Goal: Transaction & Acquisition: Purchase product/service

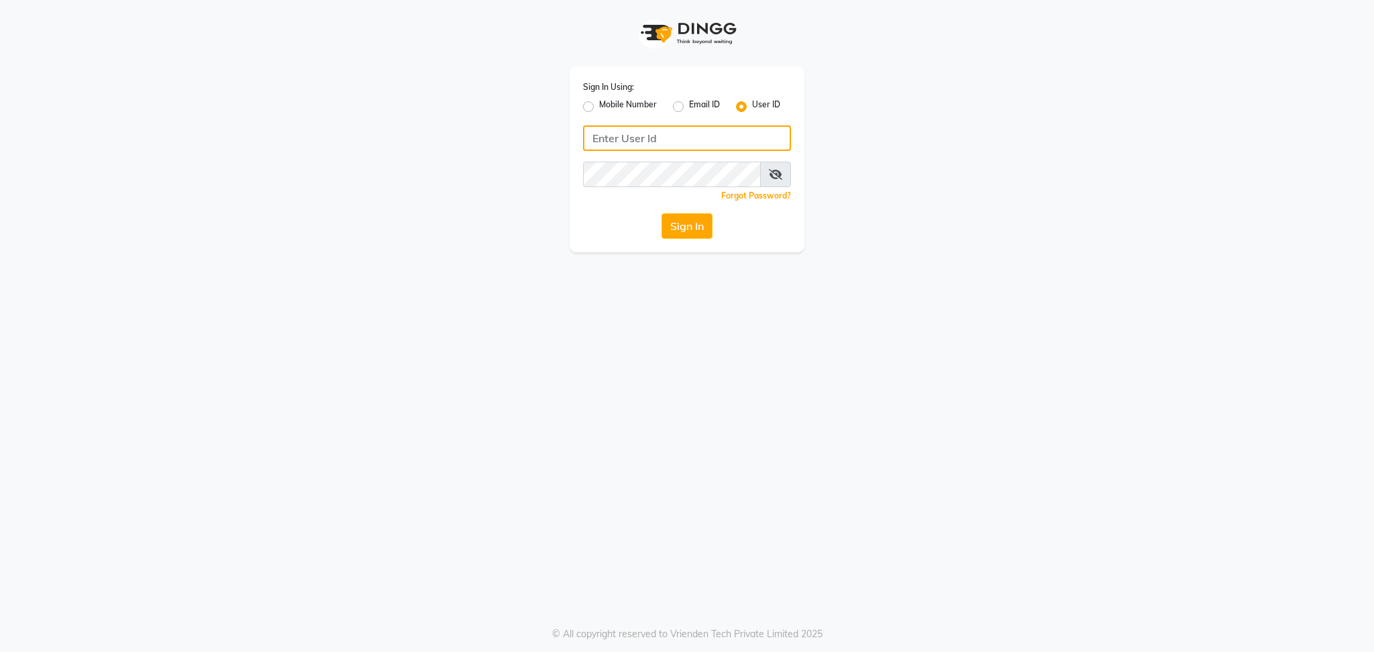
click at [644, 144] on input "Username" at bounding box center [687, 137] width 208 height 25
type input "sevensalon"
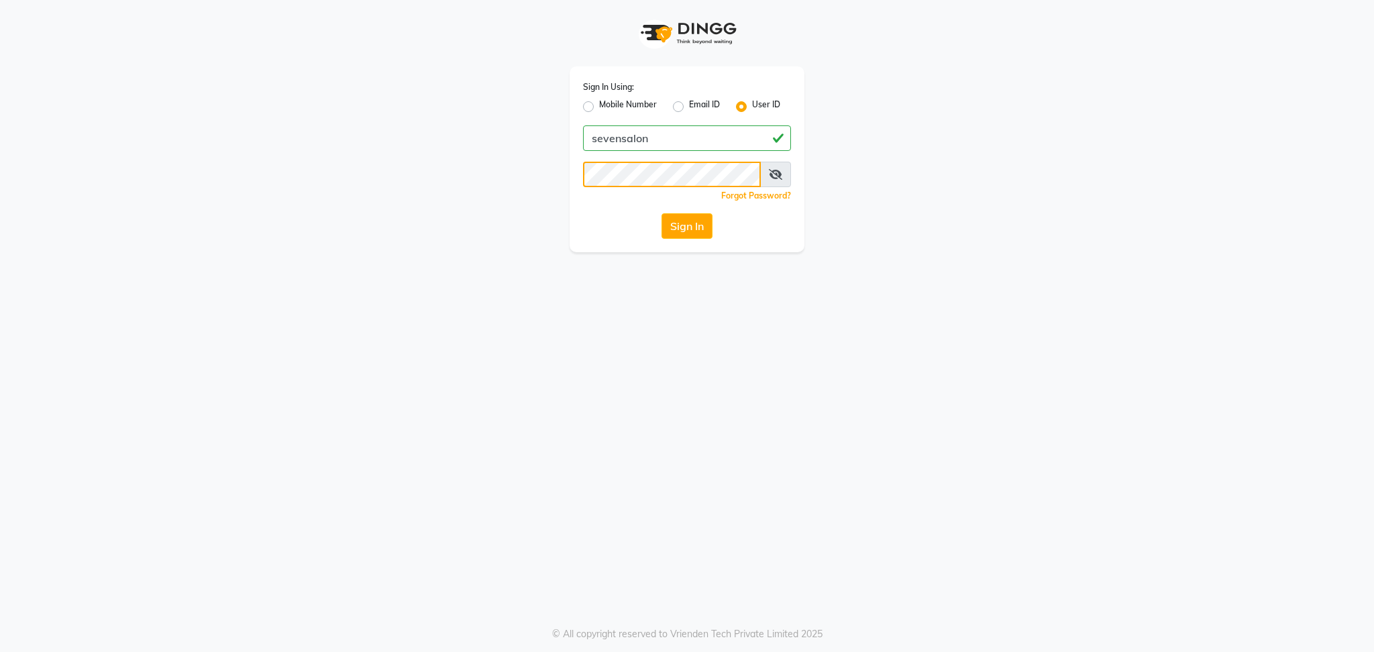
click at [662, 213] on button "Sign In" at bounding box center [687, 225] width 51 height 25
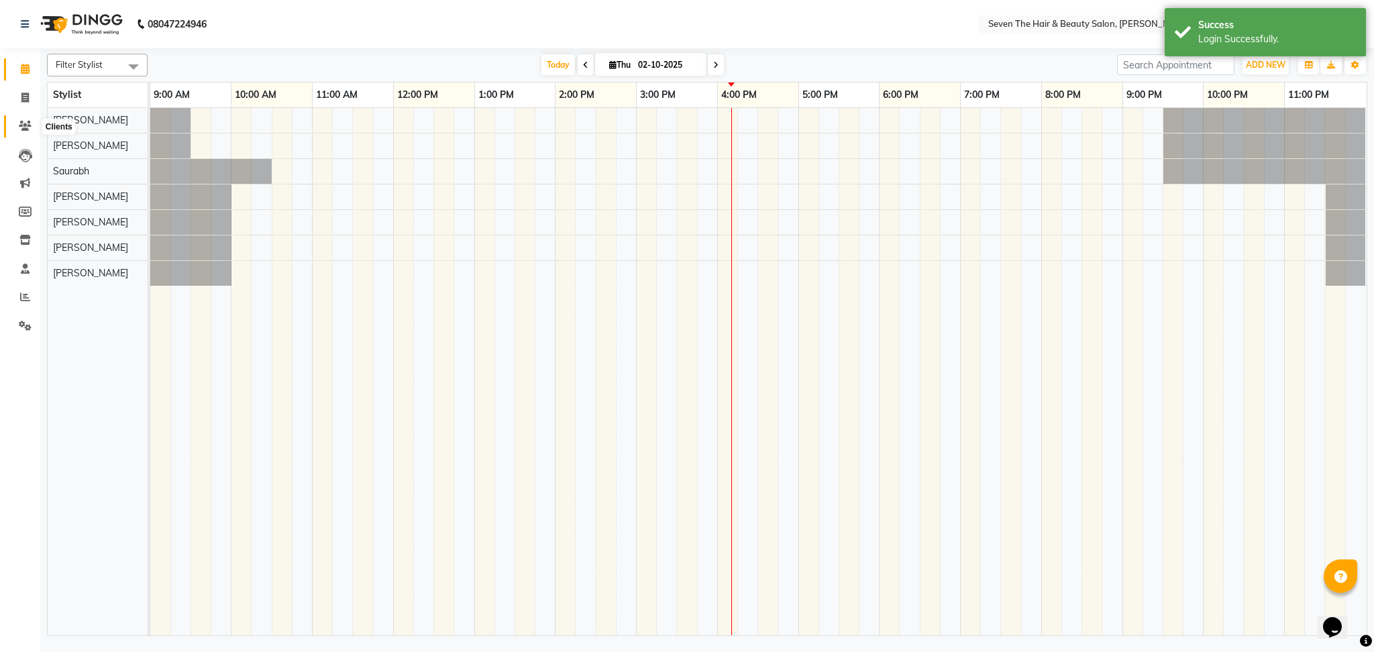
click at [23, 126] on icon at bounding box center [25, 126] width 13 height 10
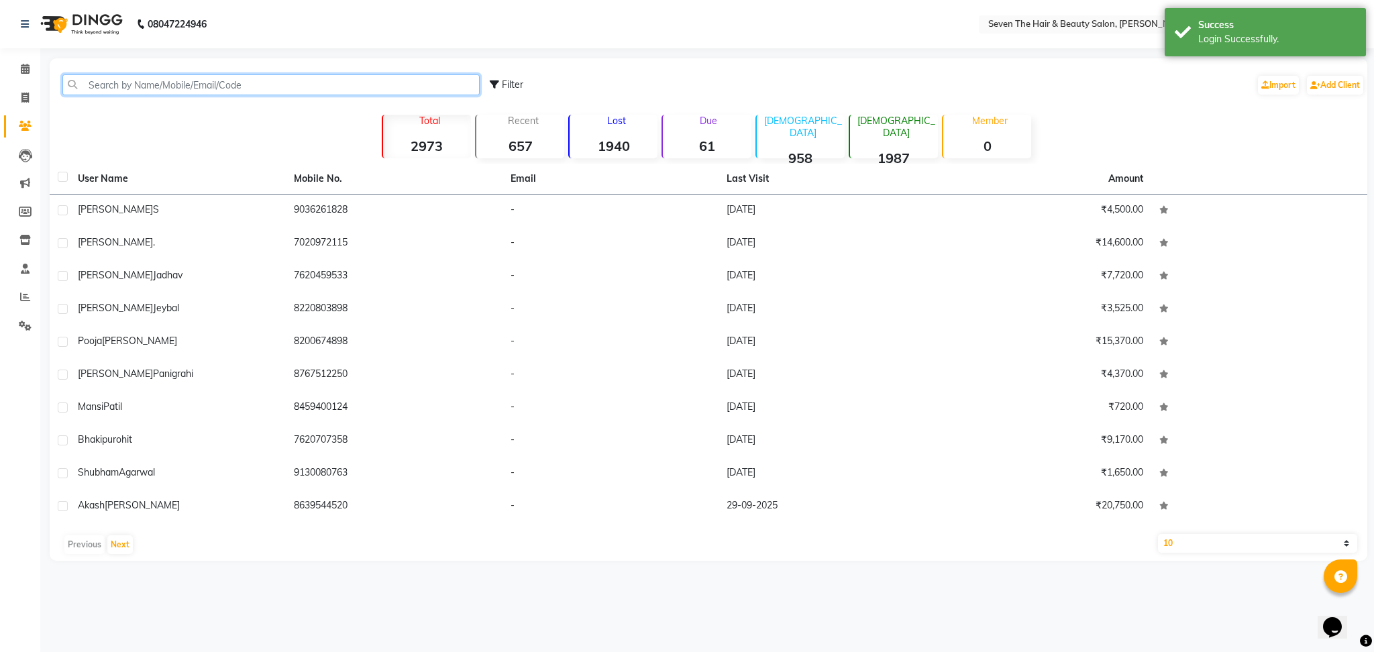
click at [174, 81] on input "text" at bounding box center [270, 84] width 417 height 21
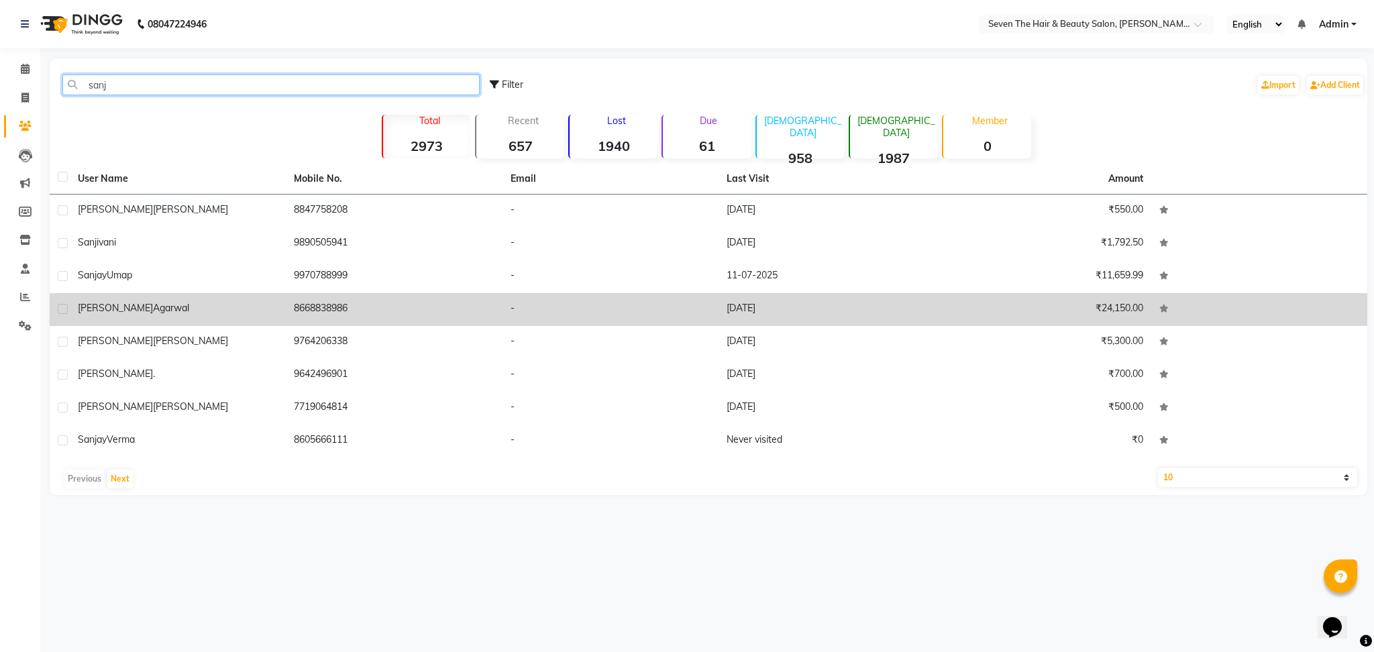
type input "sanj"
click at [232, 319] on td "[PERSON_NAME]" at bounding box center [178, 309] width 216 height 33
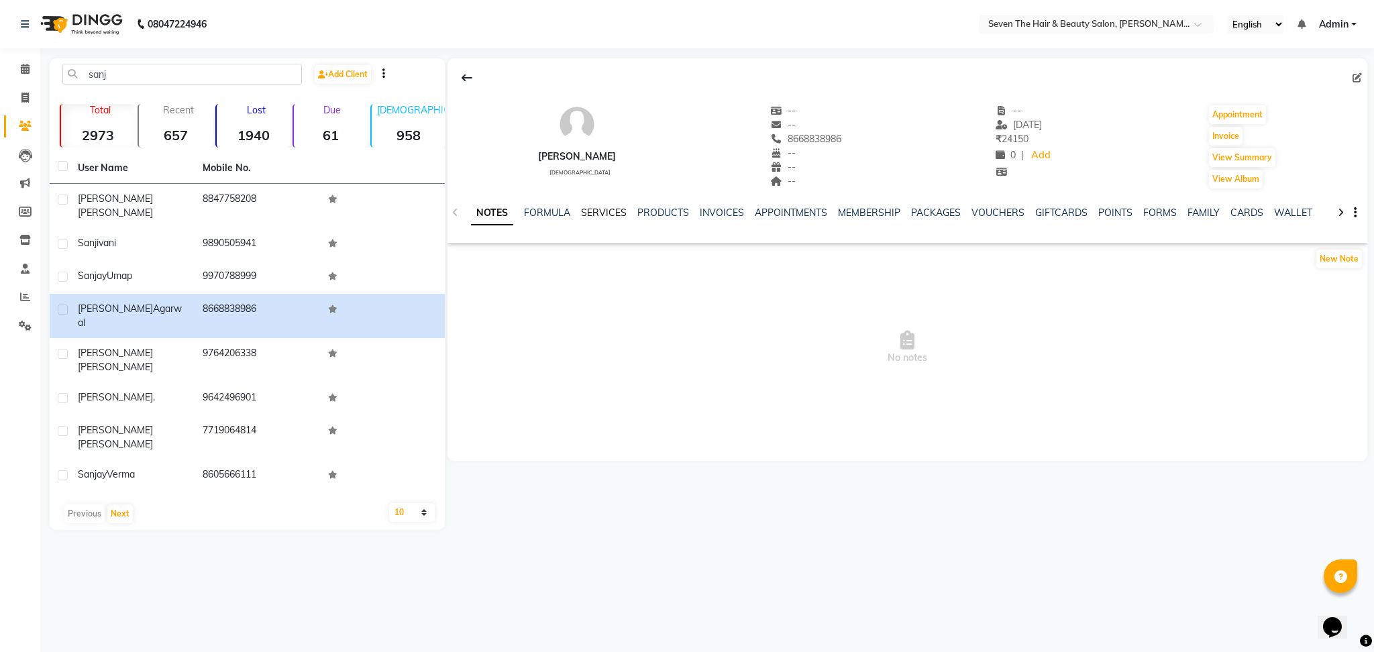
click at [611, 213] on link "SERVICES" at bounding box center [604, 213] width 46 height 12
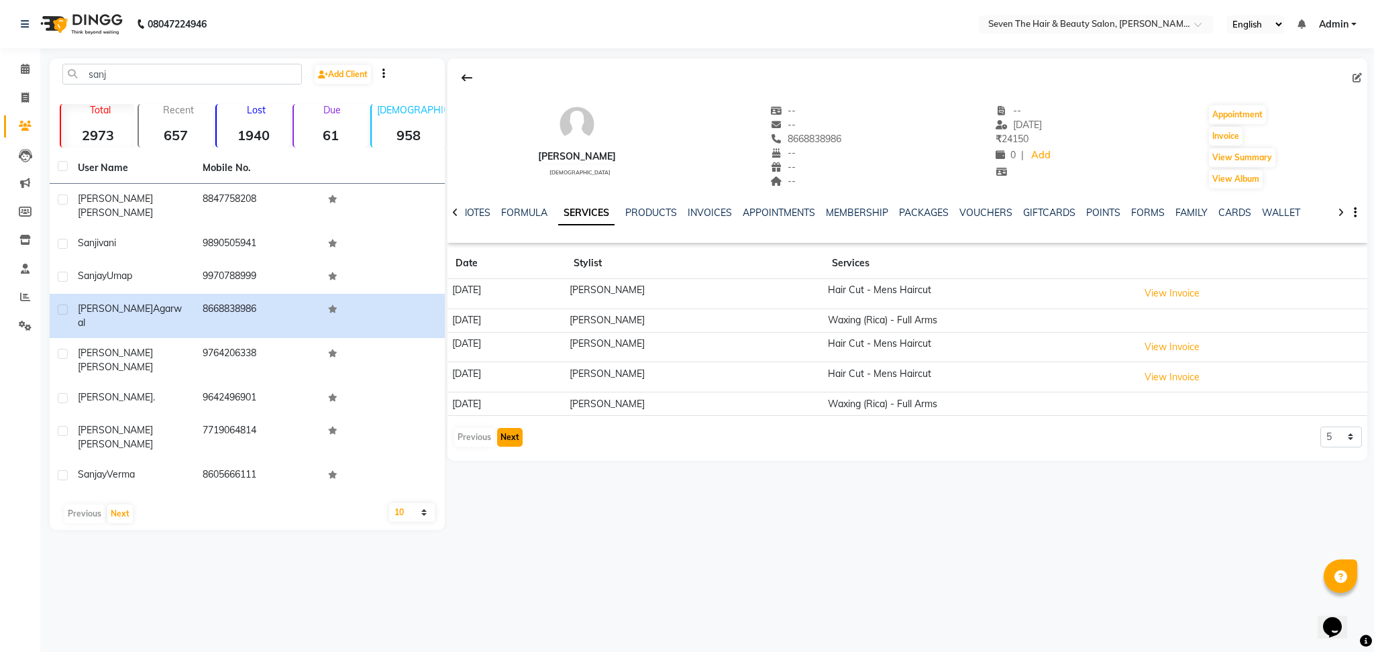
click at [511, 432] on button "Next" at bounding box center [509, 437] width 25 height 19
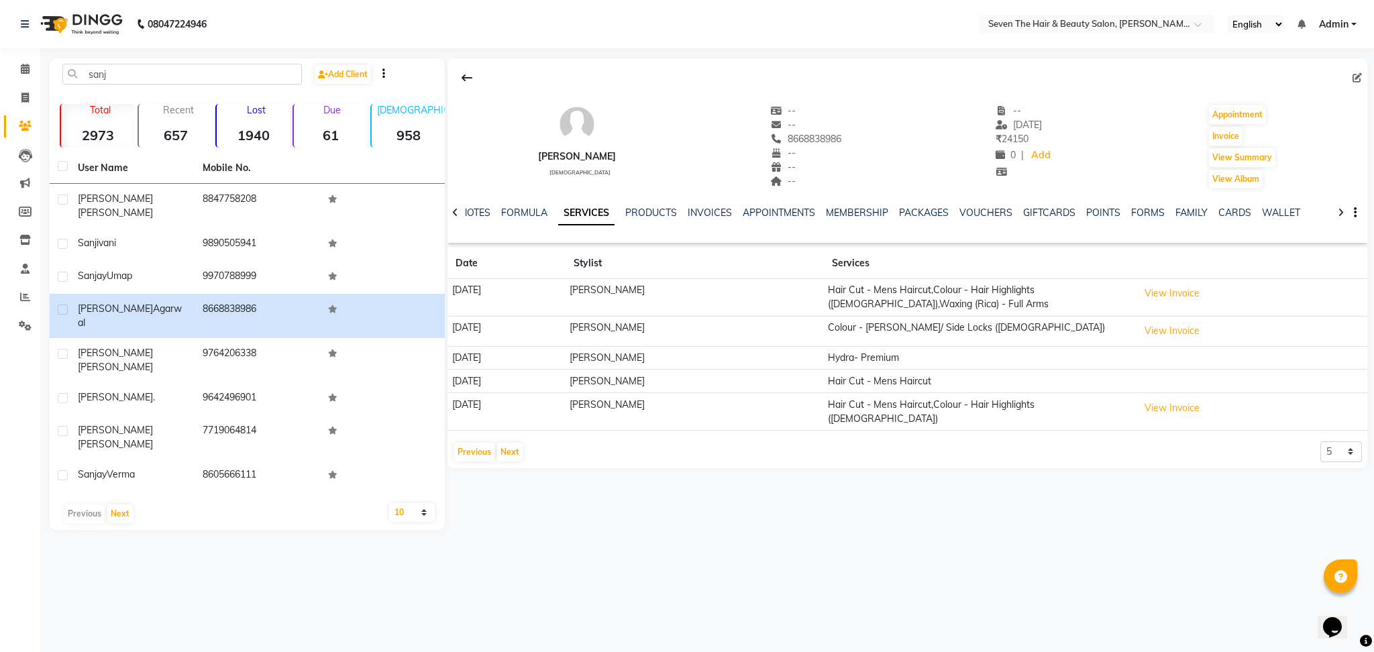
click at [1186, 307] on td "View Invoice" at bounding box center [1251, 298] width 234 height 38
click at [1186, 296] on button "View Invoice" at bounding box center [1172, 293] width 67 height 21
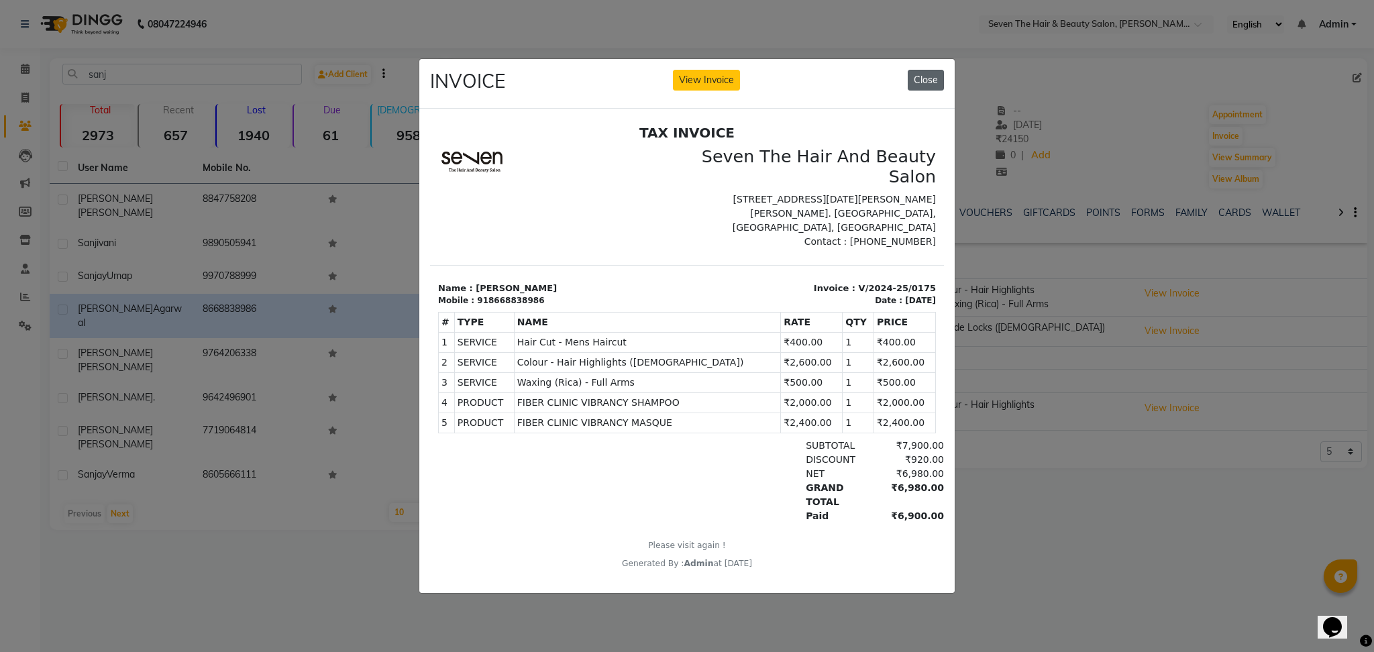
click at [931, 70] on button "Close" at bounding box center [926, 80] width 36 height 21
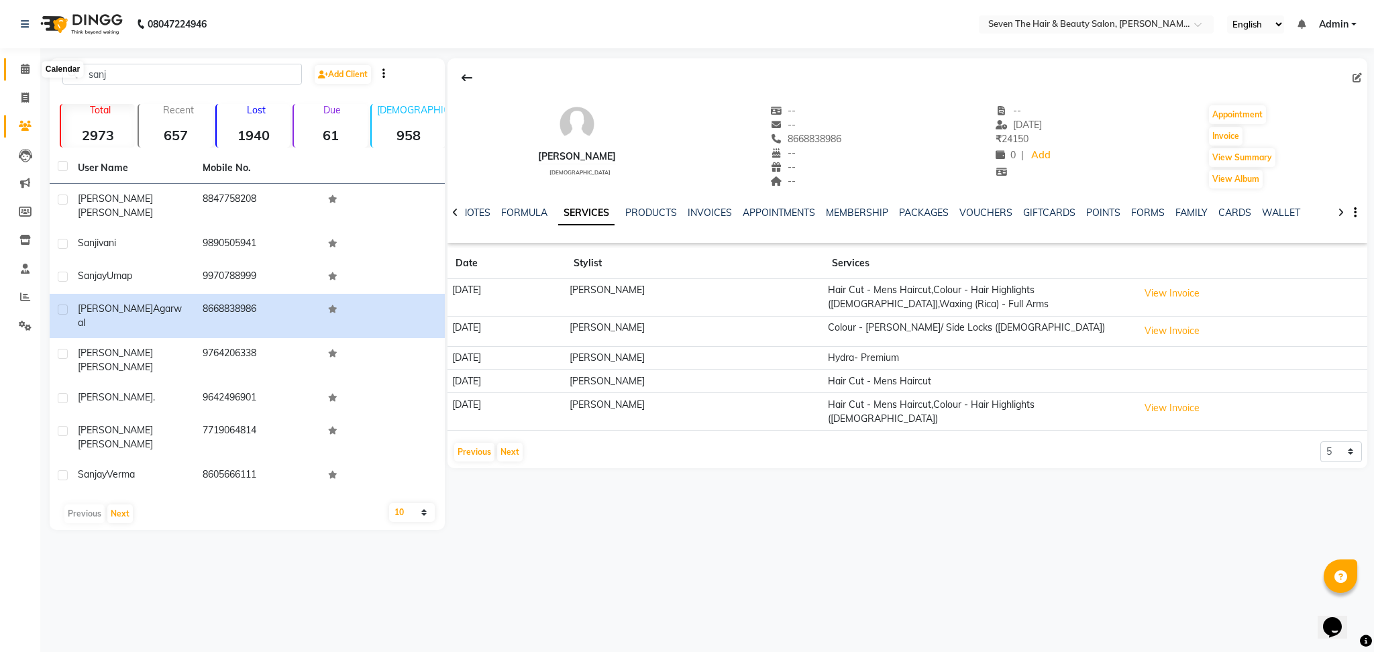
click at [28, 69] on icon at bounding box center [25, 69] width 9 height 10
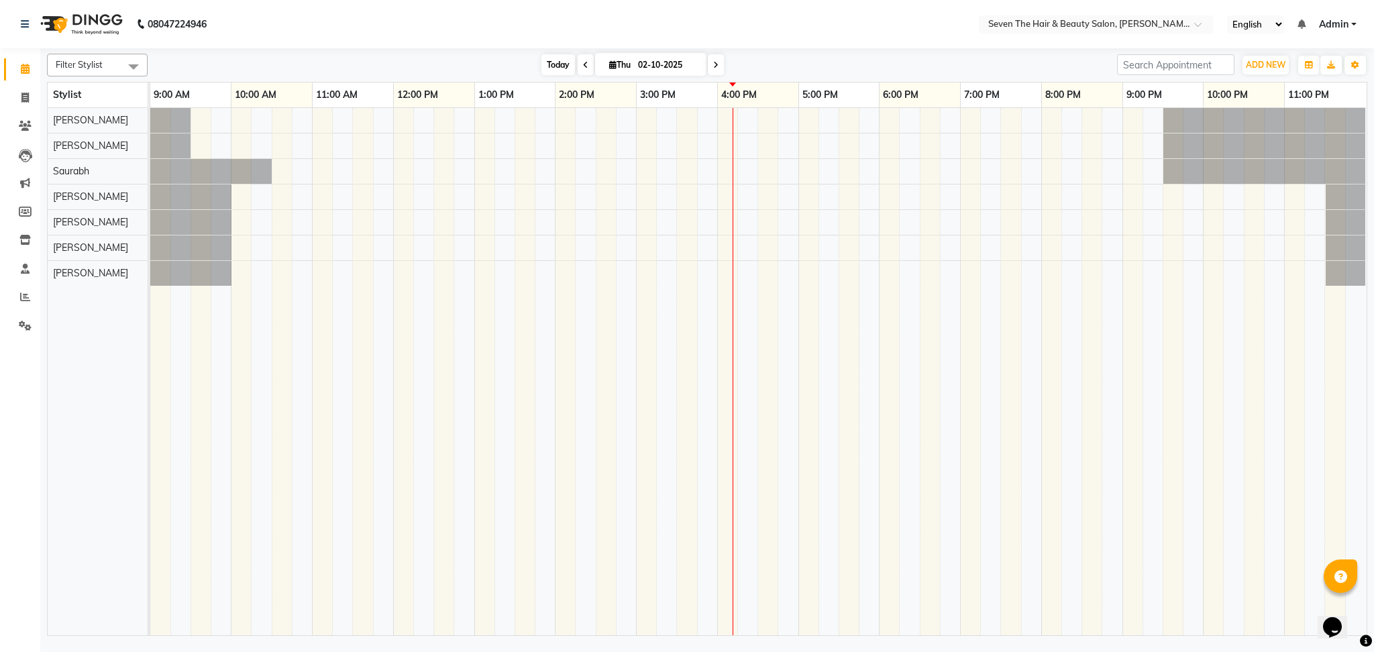
click at [545, 60] on span "Today" at bounding box center [559, 64] width 34 height 21
click at [35, 97] on span at bounding box center [24, 98] width 23 height 15
select select "659"
select select "service"
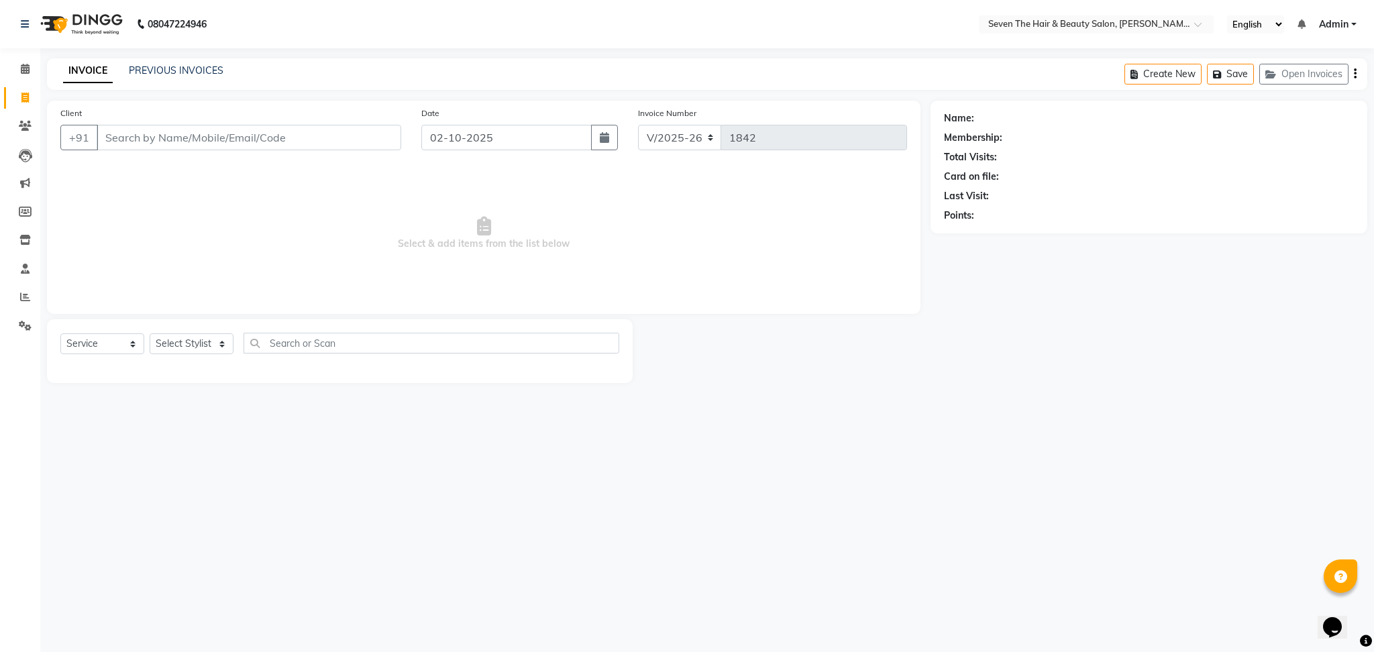
click at [121, 148] on input "Client" at bounding box center [249, 137] width 305 height 25
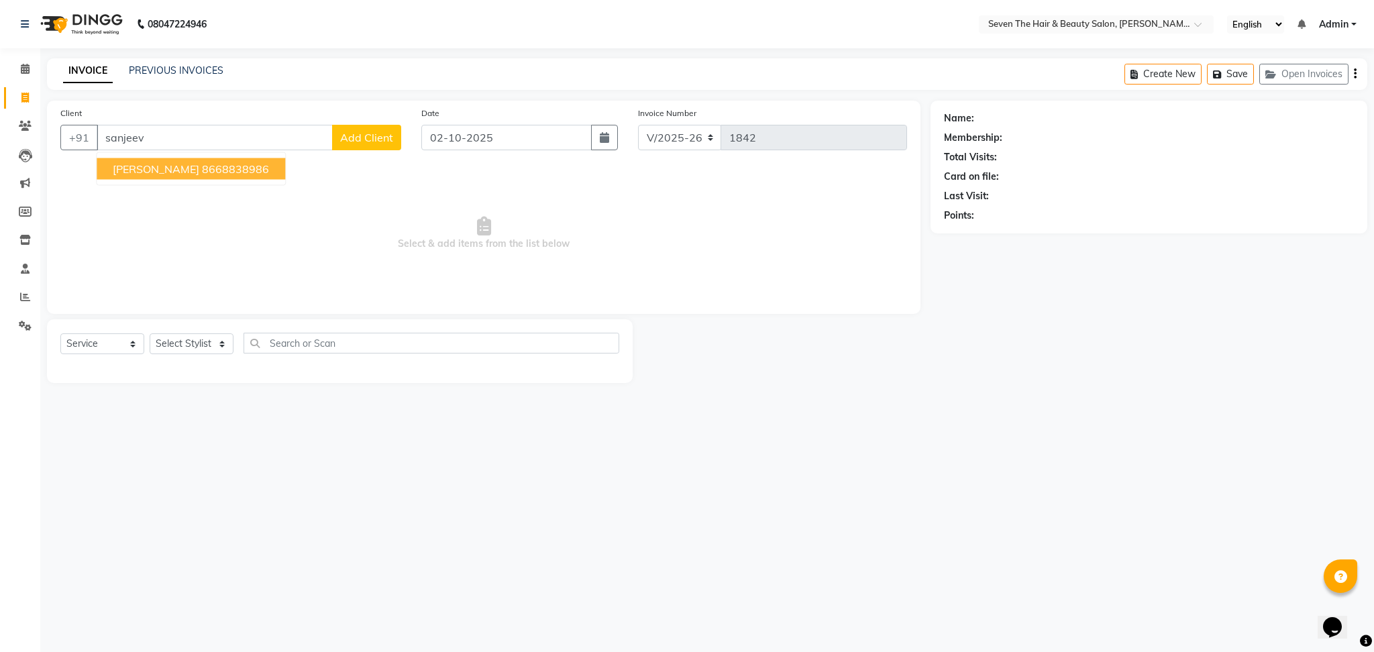
click at [111, 166] on button "[PERSON_NAME] 8668838986" at bounding box center [191, 168] width 189 height 21
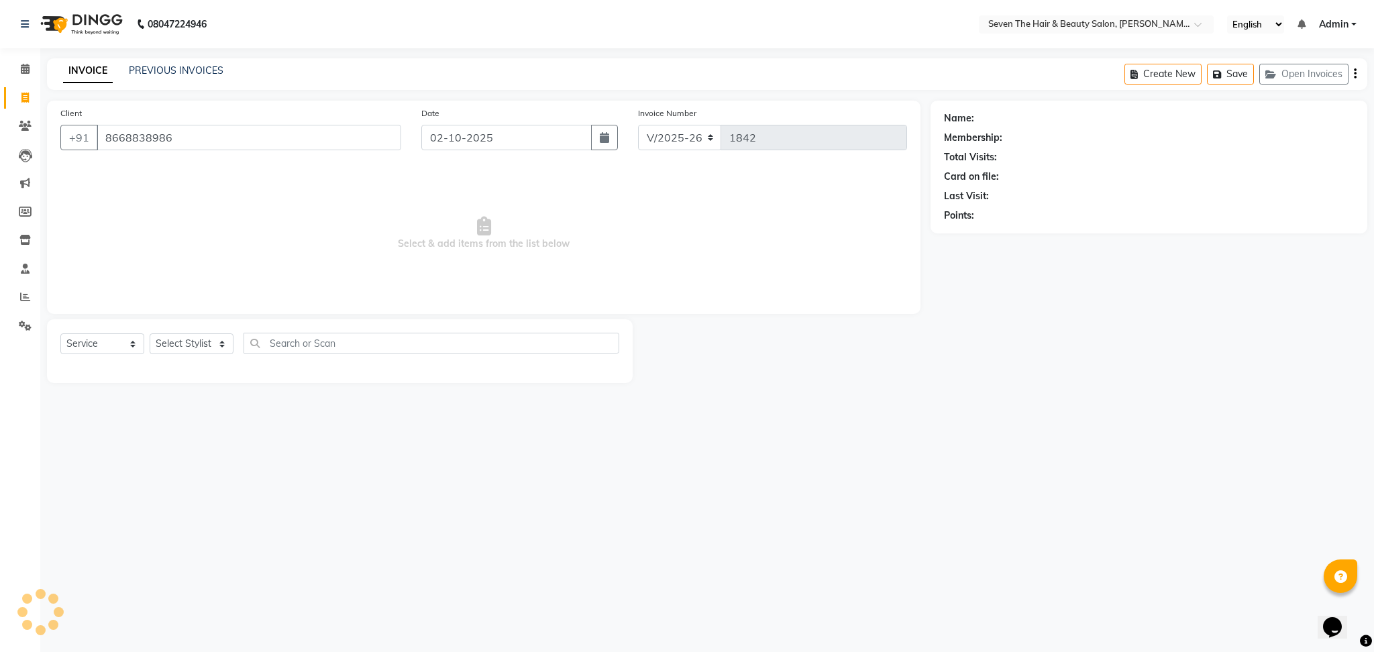
type input "8668838986"
click at [178, 343] on select "Select Stylist [PERSON_NAME] [PERSON_NAME] [PERSON_NAME] [PERSON_NAME] [PERSON_…" at bounding box center [192, 344] width 84 height 21
select select "9757"
click at [150, 334] on select "Select Stylist [PERSON_NAME] [PERSON_NAME] [PERSON_NAME] [PERSON_NAME] [PERSON_…" at bounding box center [192, 344] width 84 height 21
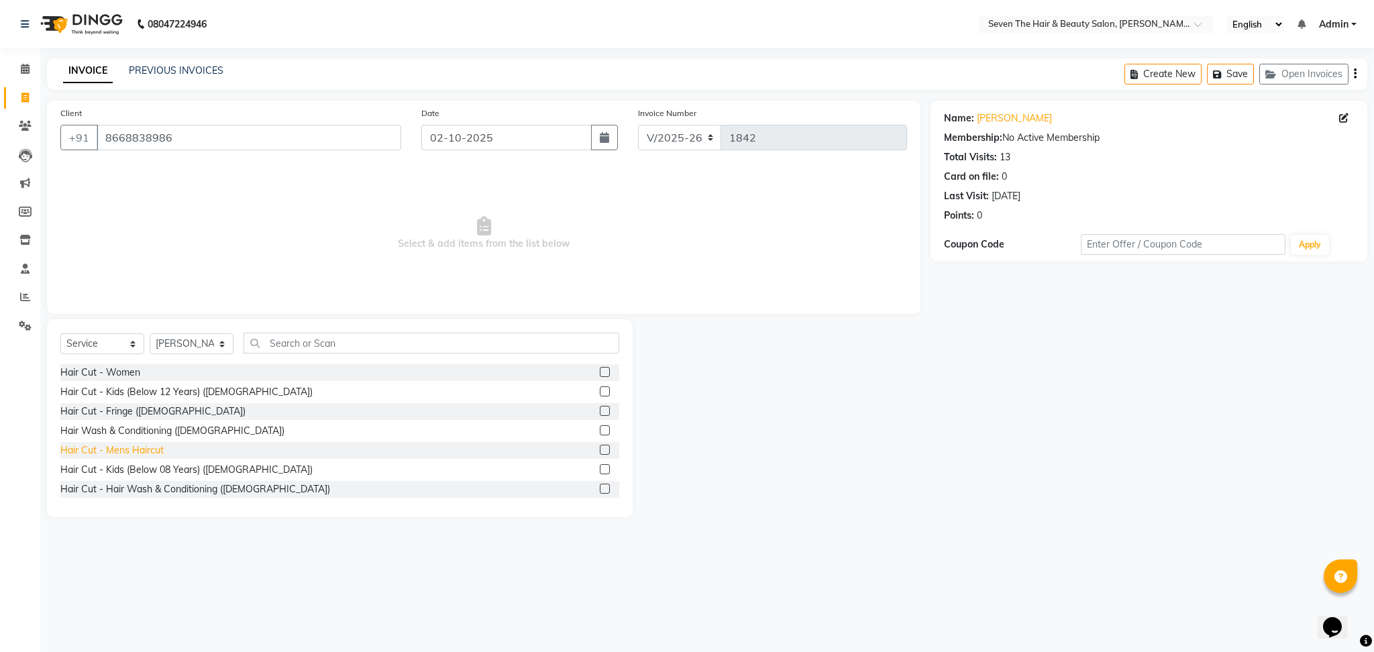
click at [118, 448] on div "Hair Cut - Mens Haircut" at bounding box center [111, 451] width 103 height 14
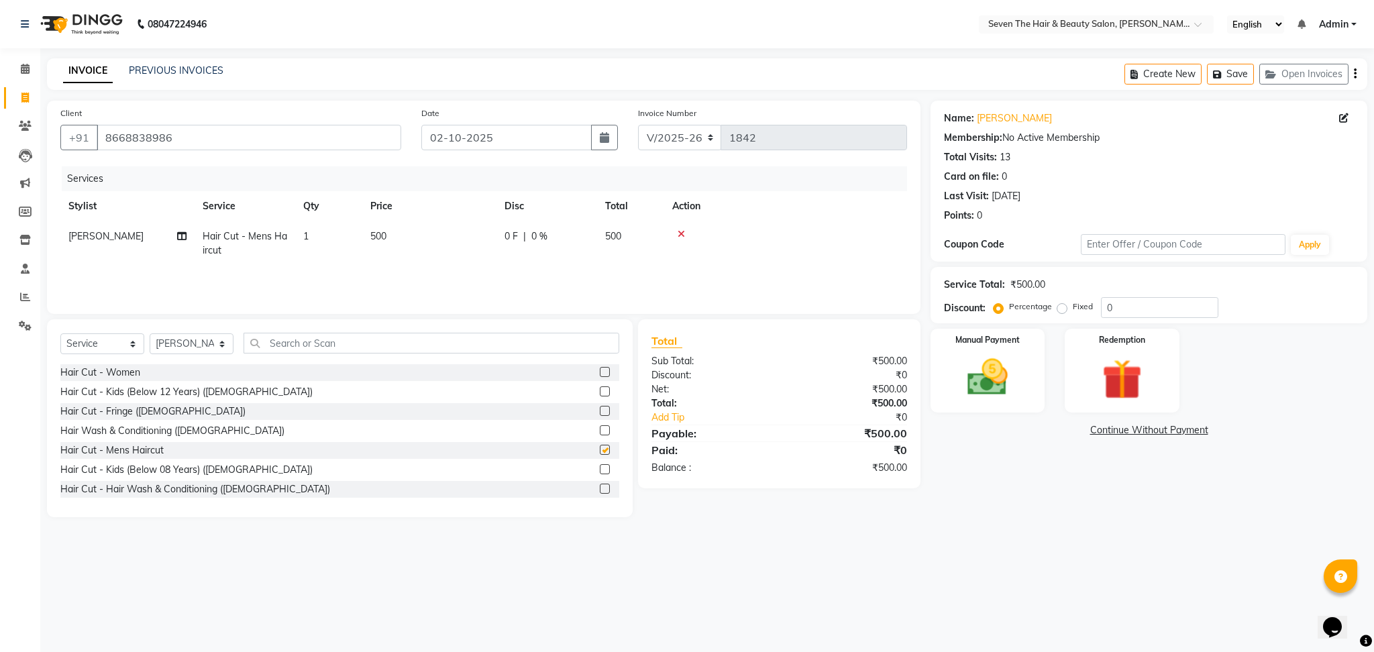
checkbox input "false"
click at [299, 352] on input "text" at bounding box center [432, 343] width 376 height 21
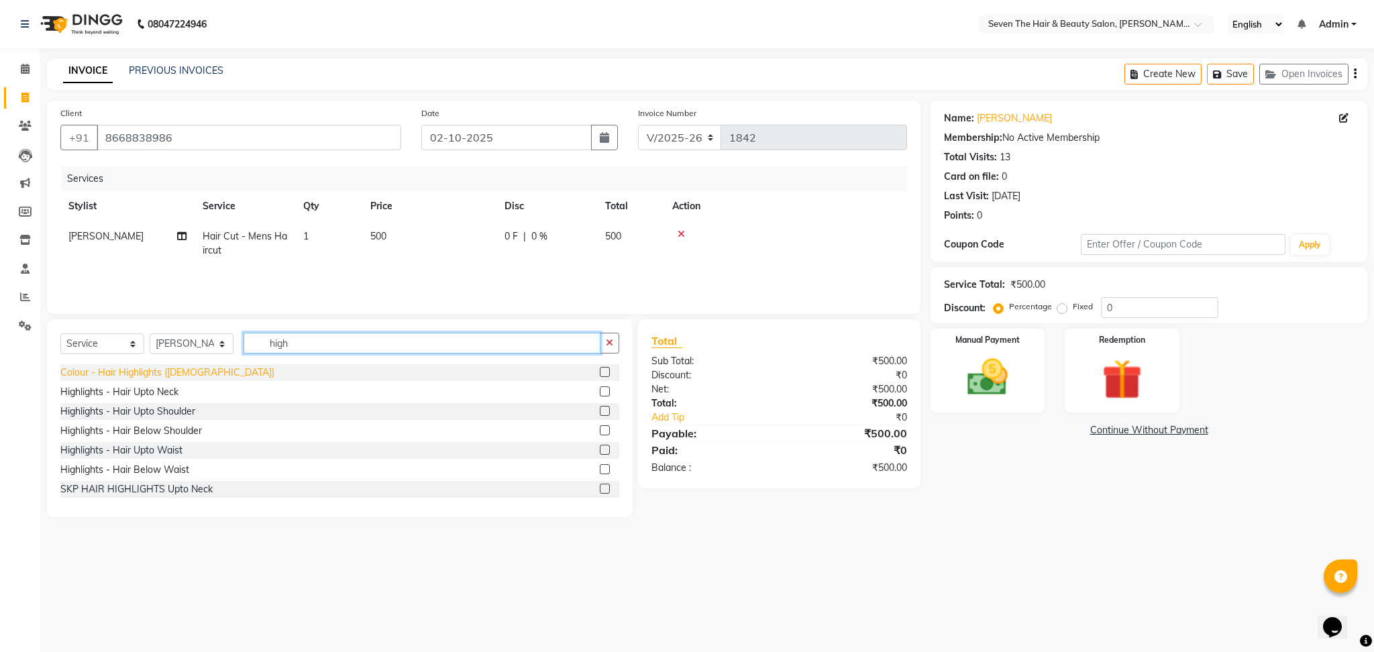
type input "high"
click at [180, 379] on div "Colour - Hair Highlights ([DEMOGRAPHIC_DATA])" at bounding box center [167, 373] width 214 height 14
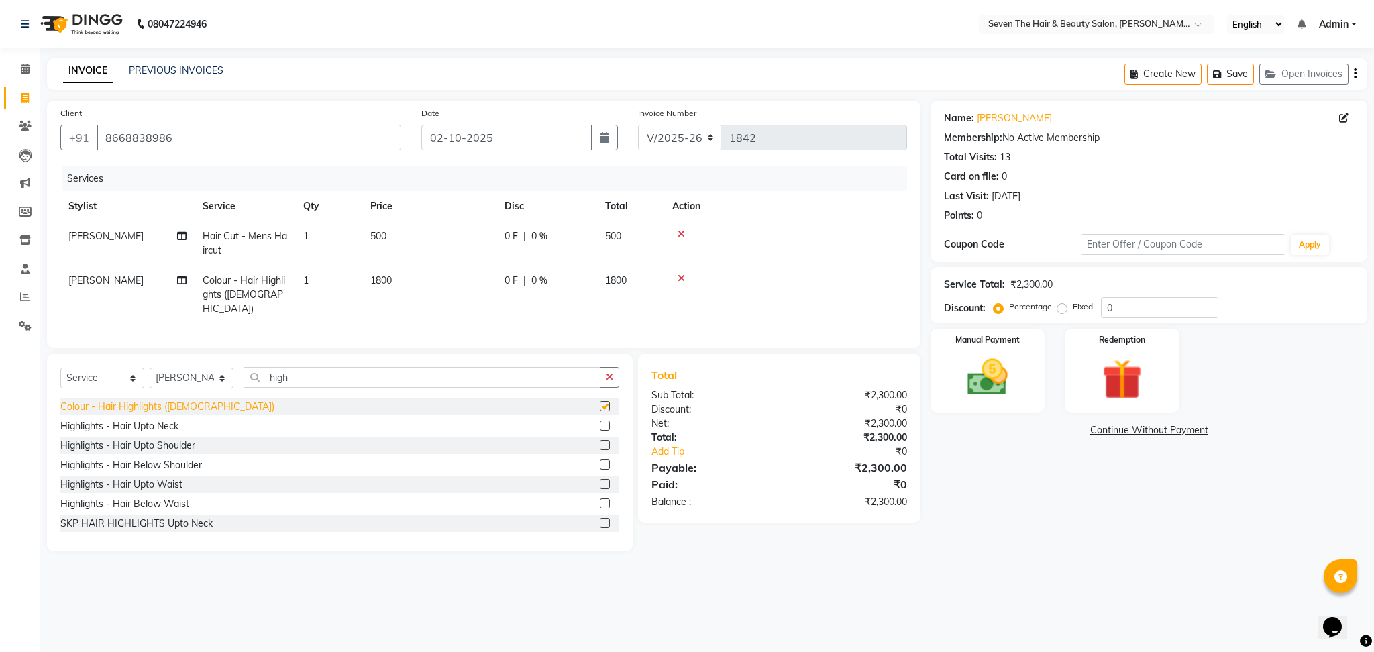
checkbox input "false"
click at [421, 278] on td "1800" at bounding box center [429, 295] width 134 height 58
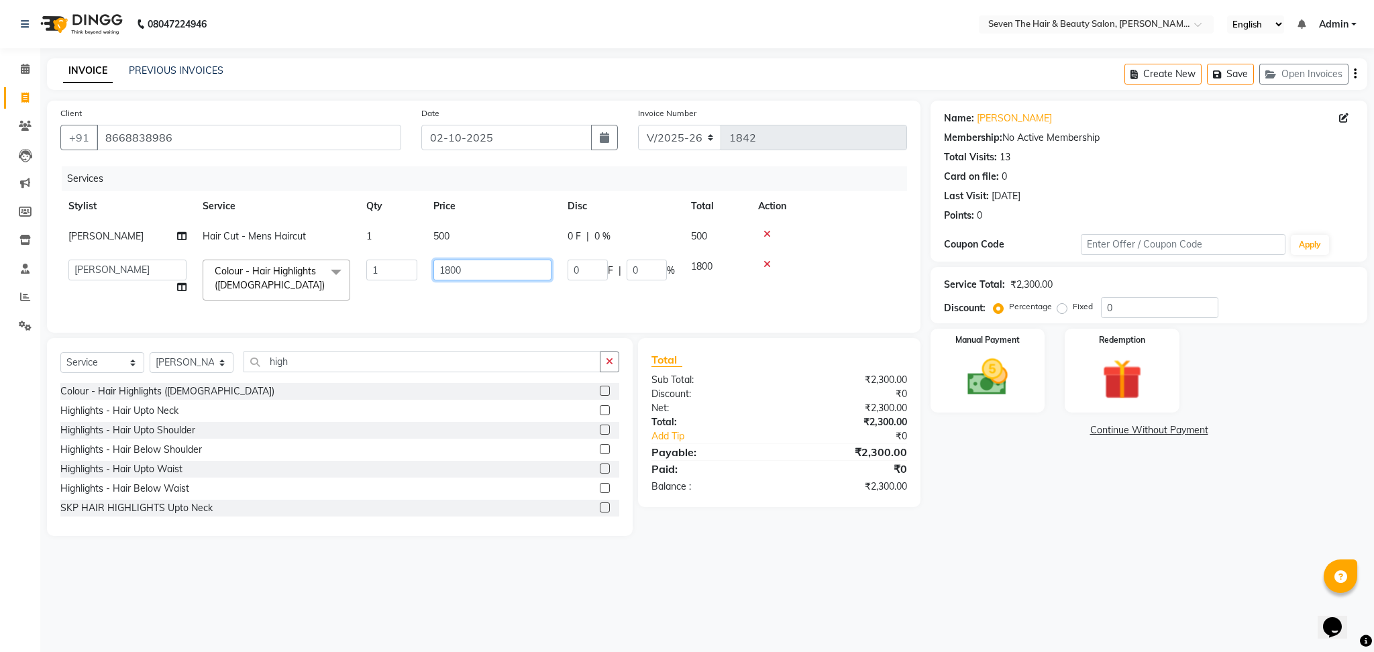
click at [478, 270] on input "1800" at bounding box center [492, 270] width 118 height 21
type input "1"
type input "2200"
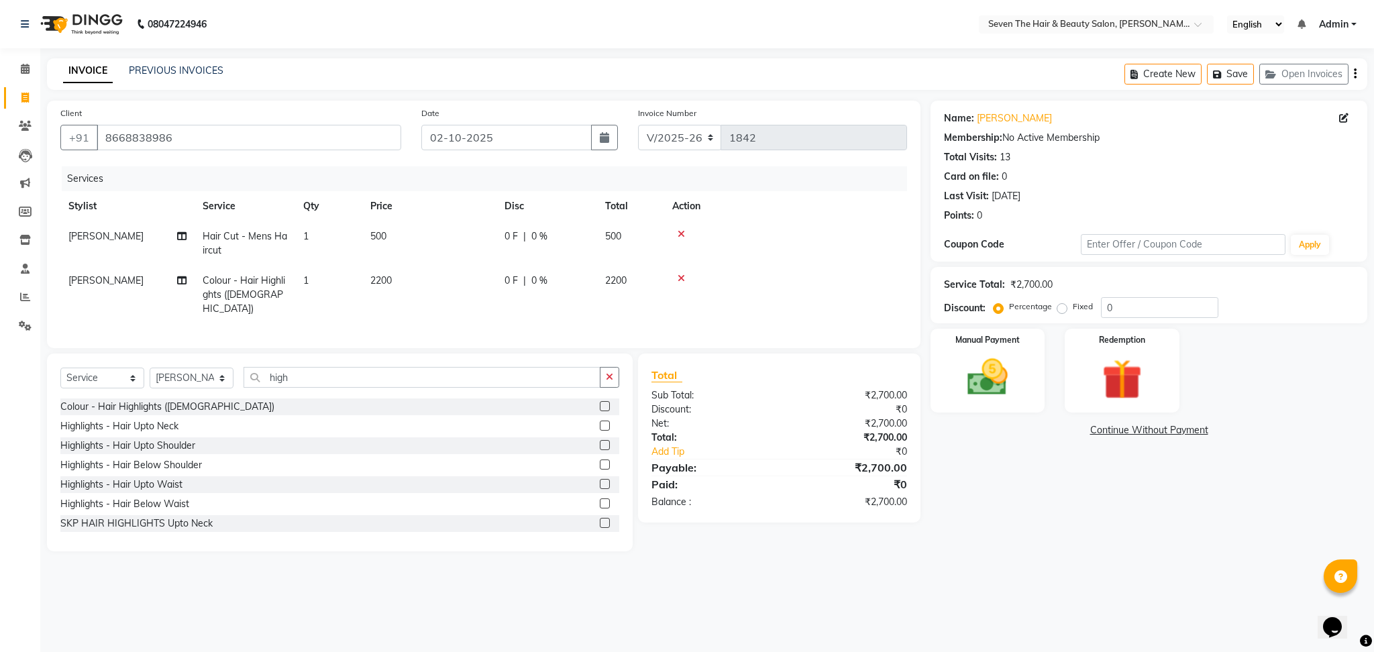
click at [584, 269] on td "0 F | 0 %" at bounding box center [547, 295] width 101 height 58
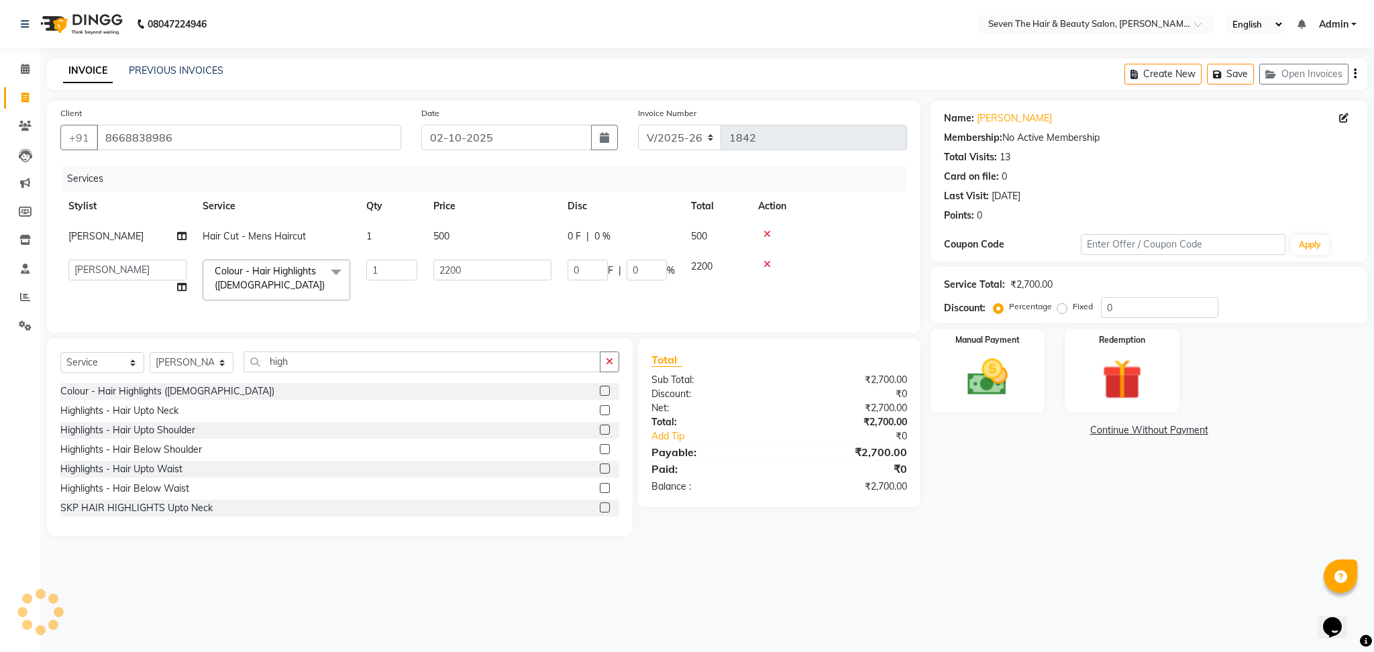
click at [584, 269] on input "0" at bounding box center [588, 270] width 40 height 21
type input "700"
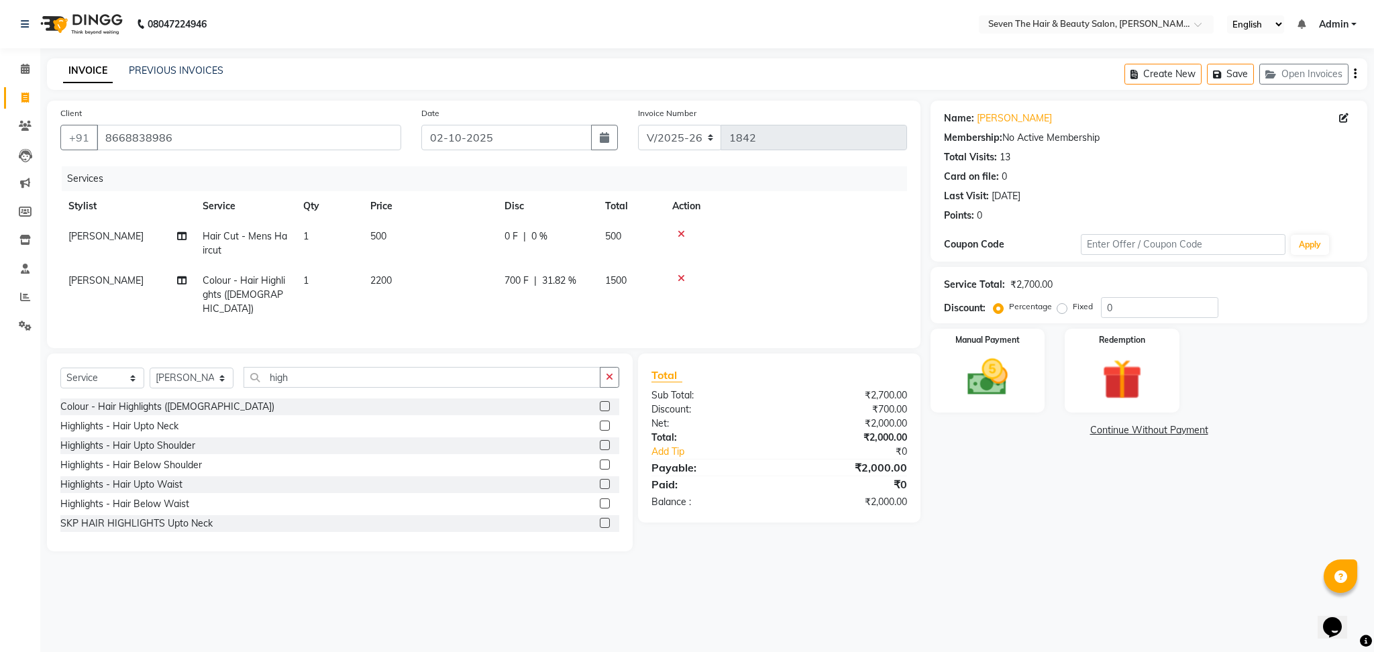
click at [535, 312] on div "Services Stylist Service Qty Price Disc Total Action [PERSON_NAME] Hair Cut - M…" at bounding box center [483, 250] width 847 height 168
click at [509, 241] on span "0 F" at bounding box center [511, 236] width 13 height 14
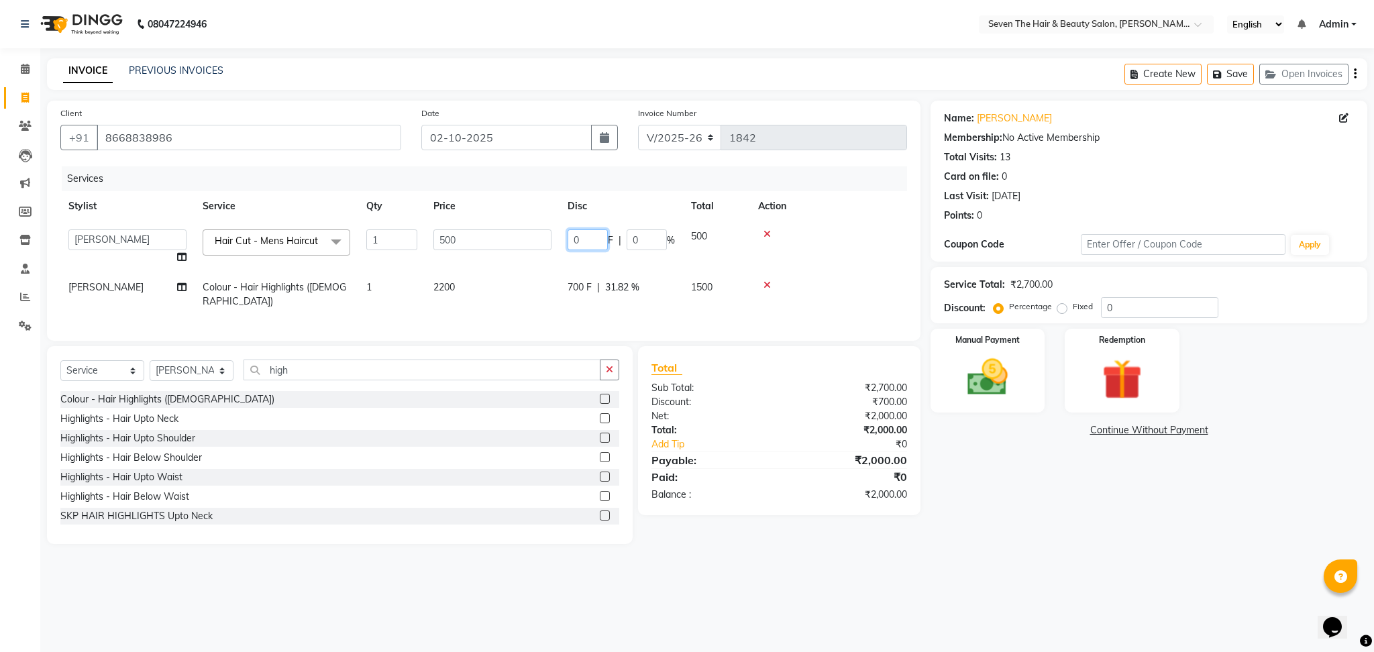
click at [591, 237] on input "0" at bounding box center [588, 239] width 40 height 21
type input "100"
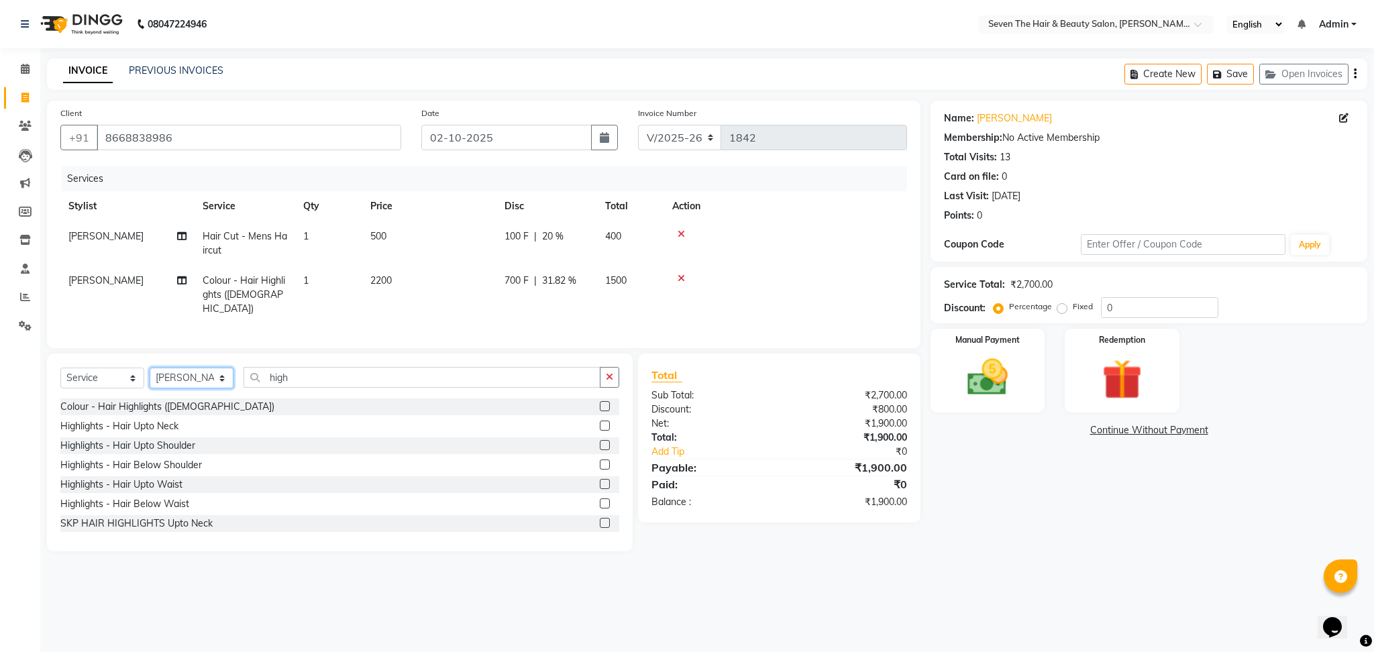
click at [217, 365] on div "Select Service Product Membership Package Voucher Prepaid Gift Card Select Styl…" at bounding box center [340, 453] width 586 height 198
select select "78865"
click at [150, 368] on select "Select Stylist [PERSON_NAME] [PERSON_NAME] [PERSON_NAME] [PERSON_NAME] [PERSON_…" at bounding box center [192, 378] width 84 height 21
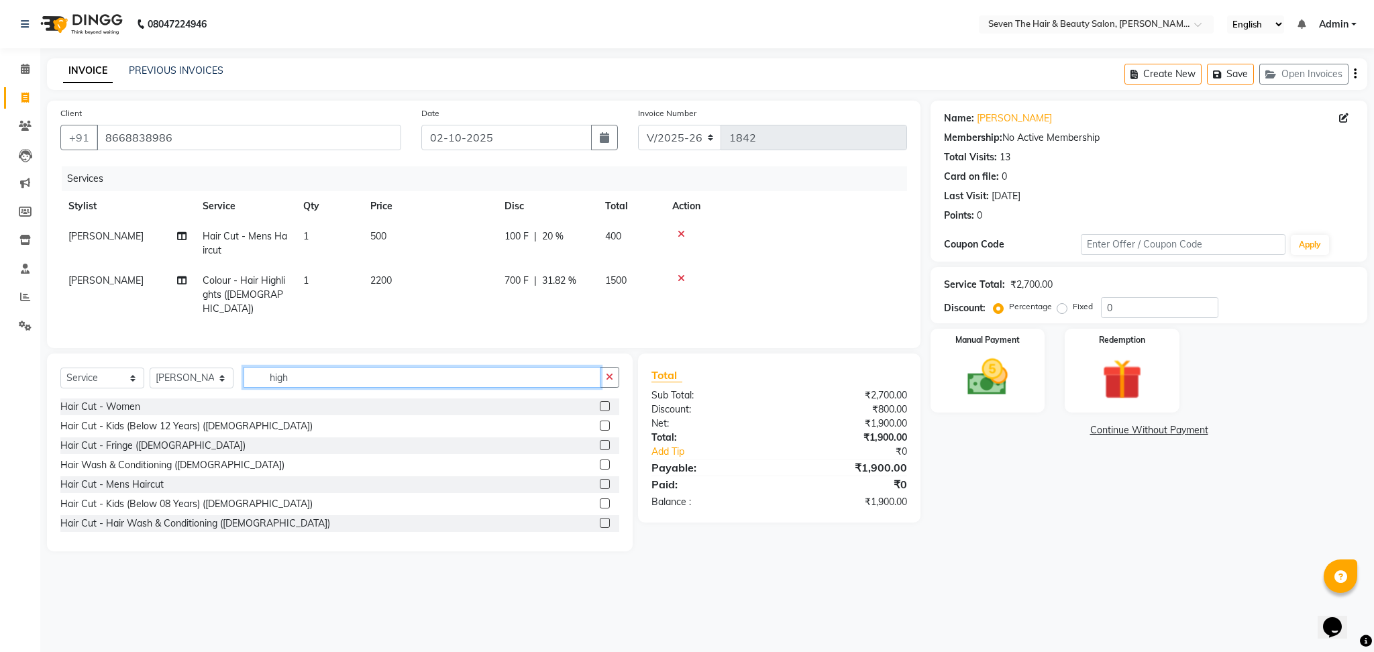
click at [293, 368] on input "high" at bounding box center [422, 377] width 357 height 21
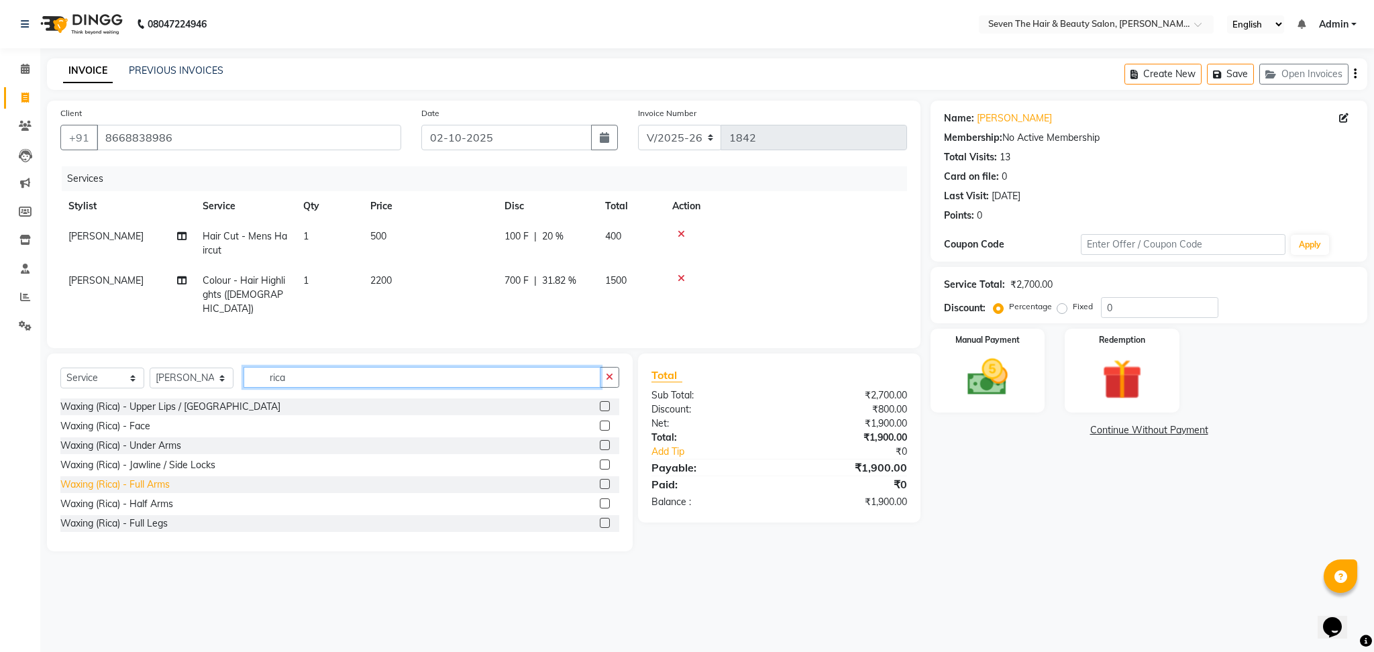
type input "rica"
click at [153, 480] on div "Waxing (Rica) - Full Arms" at bounding box center [114, 485] width 109 height 14
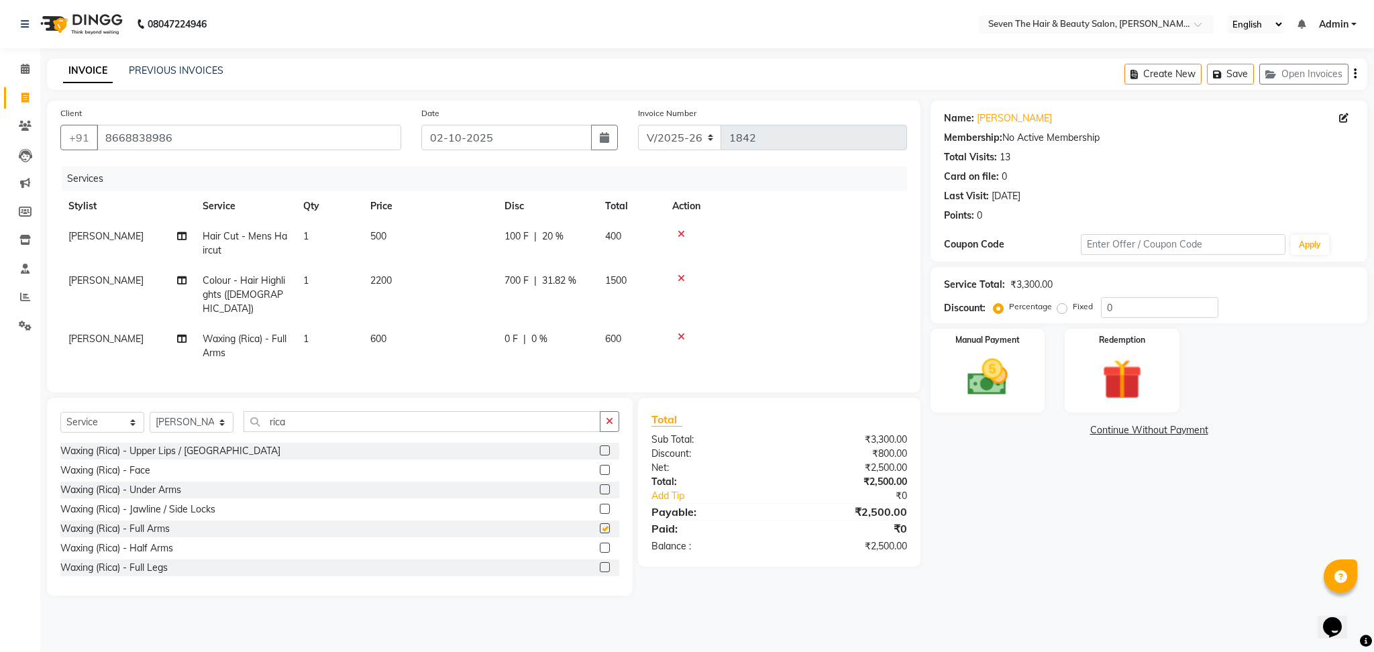
checkbox input "false"
click at [1017, 395] on img at bounding box center [988, 378] width 68 height 48
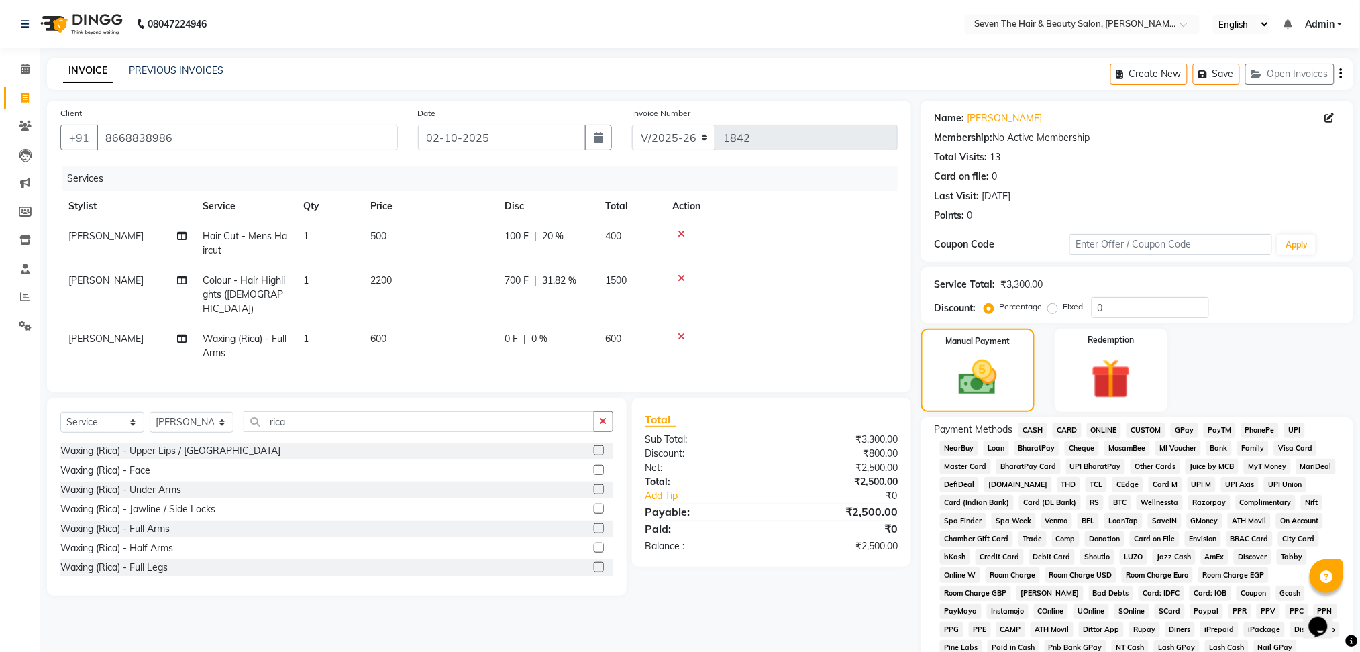
click at [1035, 430] on span "CASH" at bounding box center [1033, 430] width 29 height 15
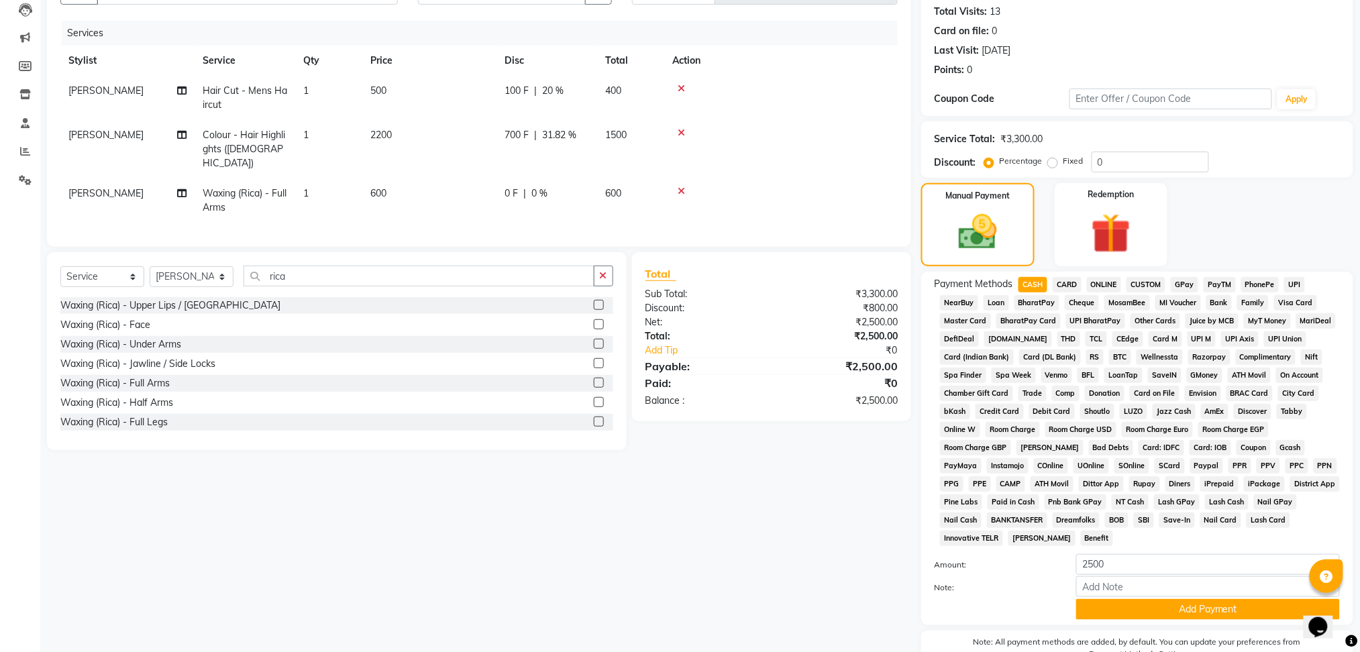
scroll to position [217, 0]
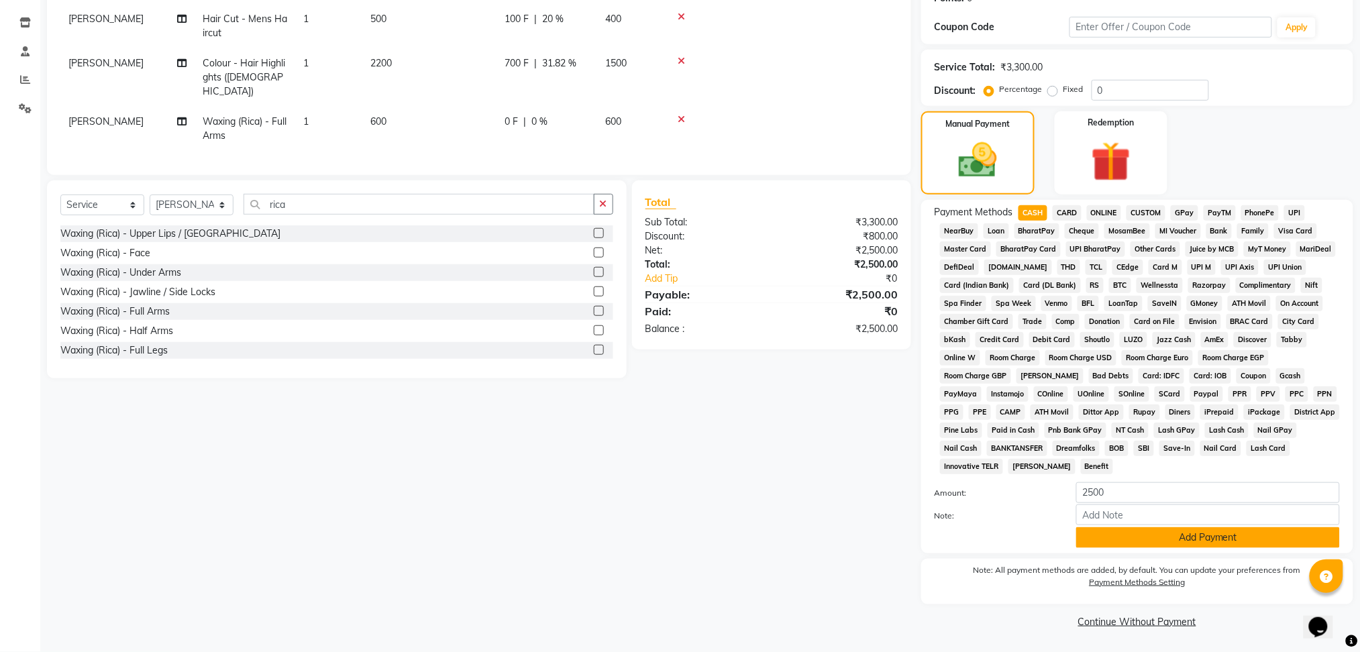
click at [1185, 538] on button "Add Payment" at bounding box center [1208, 537] width 264 height 21
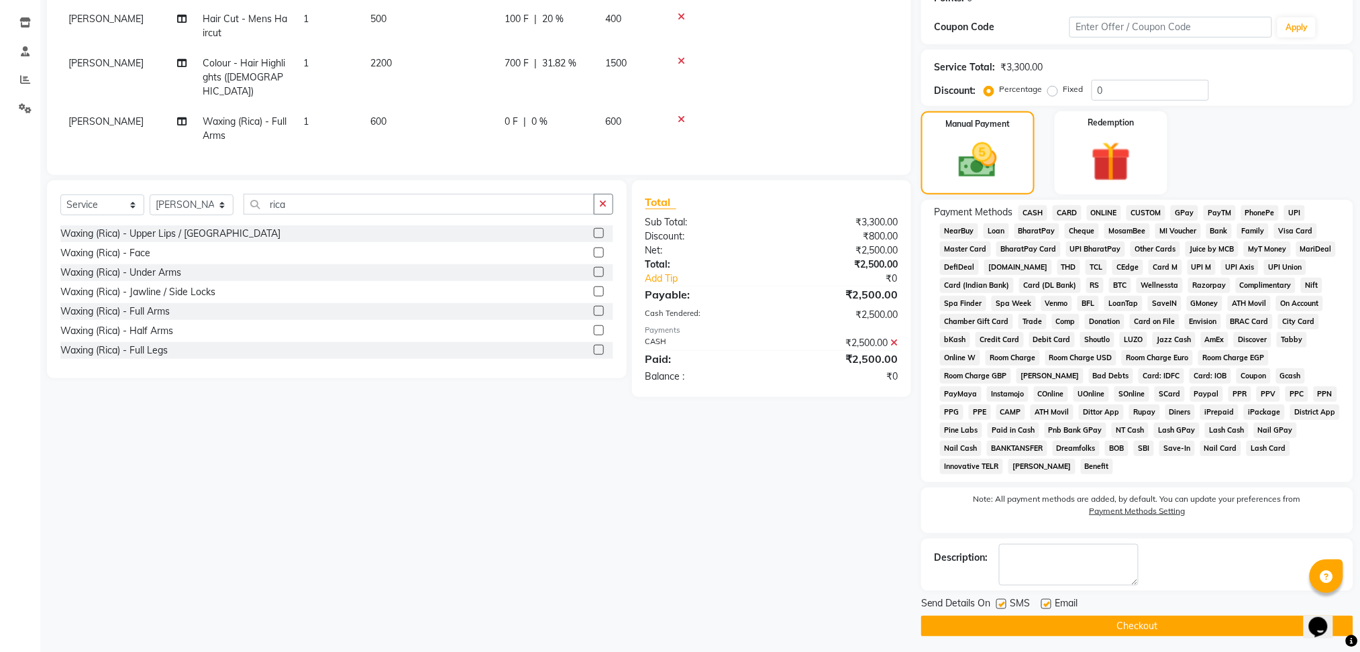
click at [1045, 607] on label at bounding box center [1046, 604] width 10 height 10
click at [1045, 607] on input "checkbox" at bounding box center [1045, 605] width 9 height 9
checkbox input "false"
click at [1001, 602] on label at bounding box center [1002, 604] width 10 height 10
click at [1001, 602] on input "checkbox" at bounding box center [1001, 605] width 9 height 9
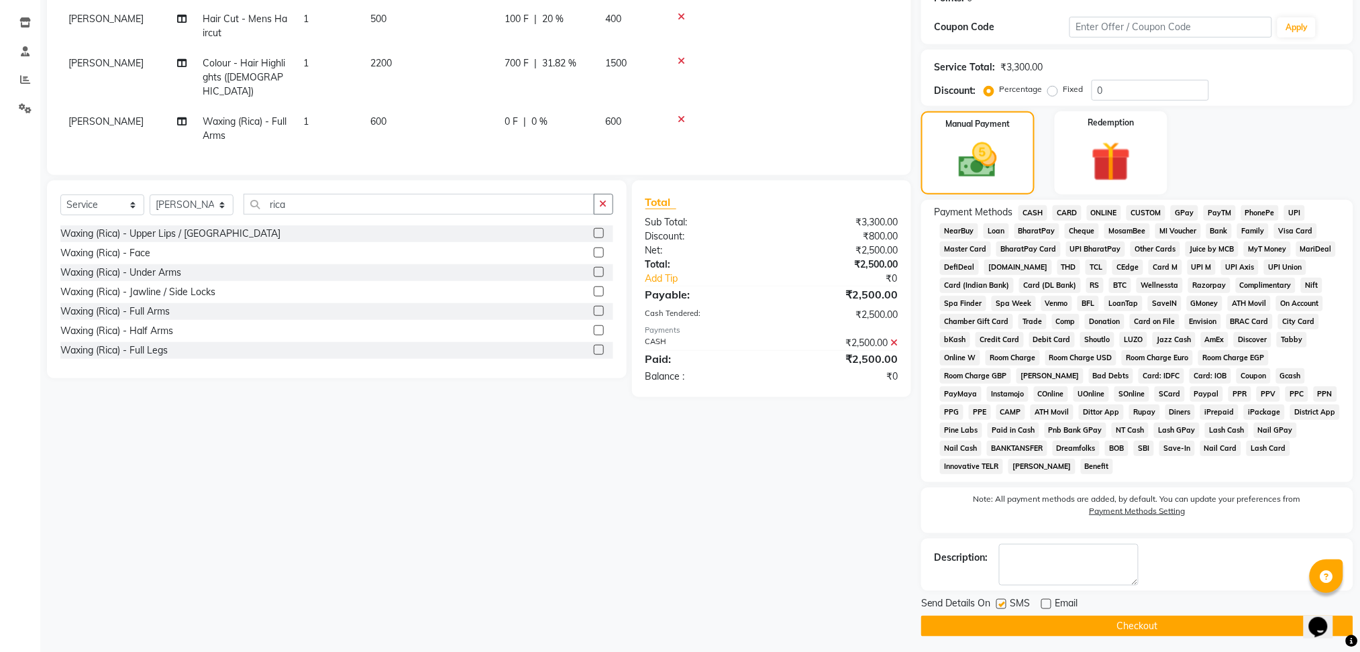
checkbox input "false"
click at [1006, 619] on button "Checkout" at bounding box center [1137, 626] width 432 height 21
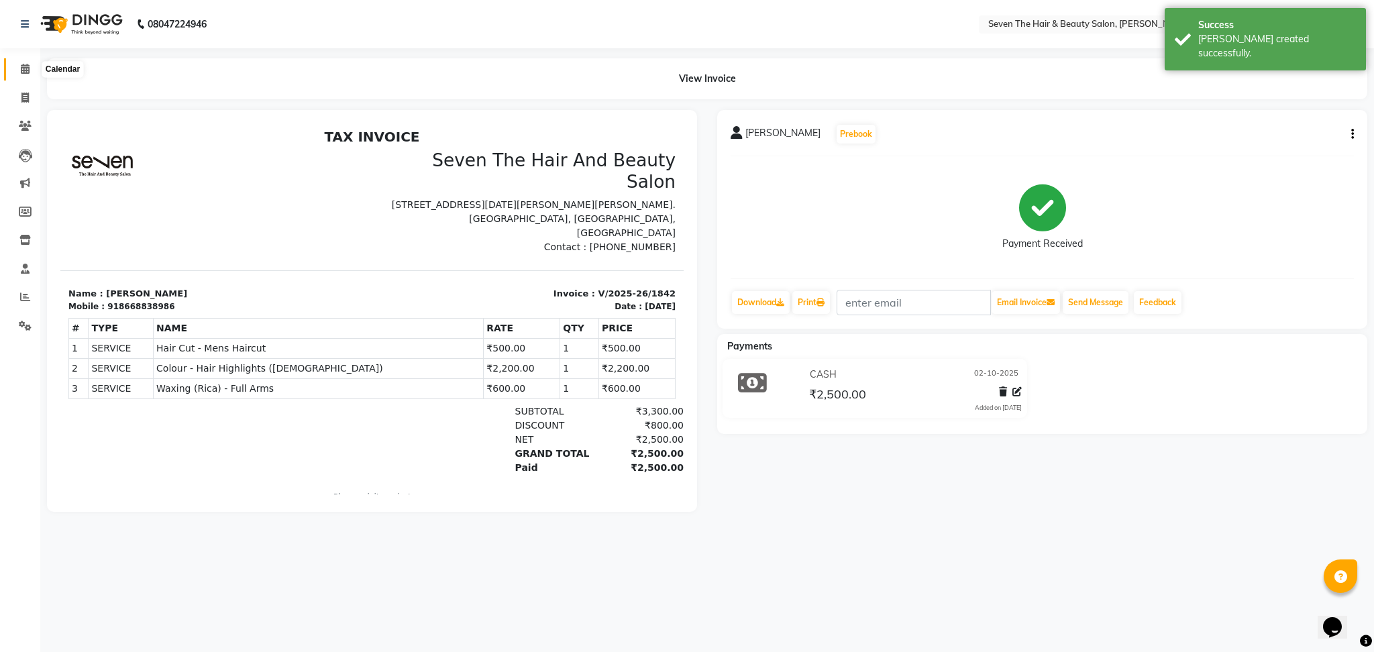
click at [15, 68] on span at bounding box center [24, 69] width 23 height 15
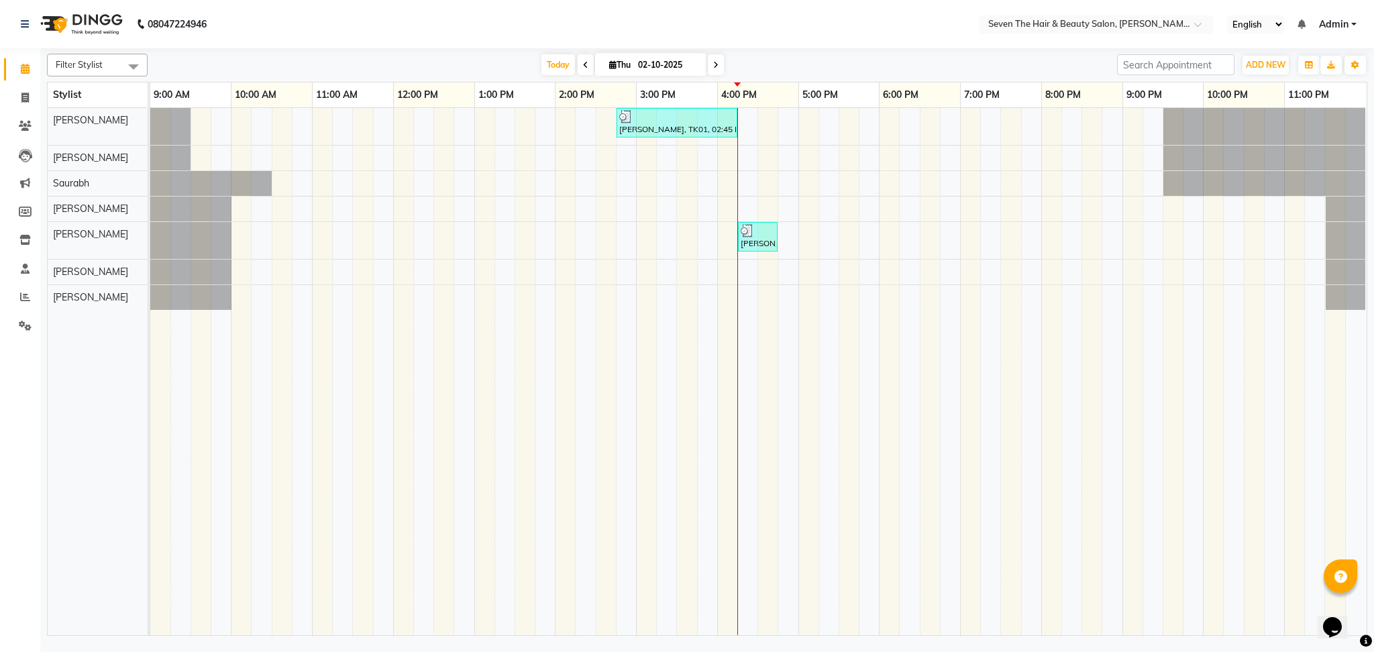
click at [764, 69] on div "Today Thu 02-10-2025" at bounding box center [632, 65] width 956 height 20
click at [544, 73] on span "Today" at bounding box center [559, 64] width 34 height 21
click at [838, 55] on div "Today Thu 02-10-2025" at bounding box center [632, 65] width 956 height 20
click at [796, 30] on nav "08047224946 Select Location × Seven The Hair & Beauty Salon, Pradhikaran Nigadi…" at bounding box center [687, 24] width 1374 height 48
click at [25, 98] on icon at bounding box center [24, 98] width 7 height 10
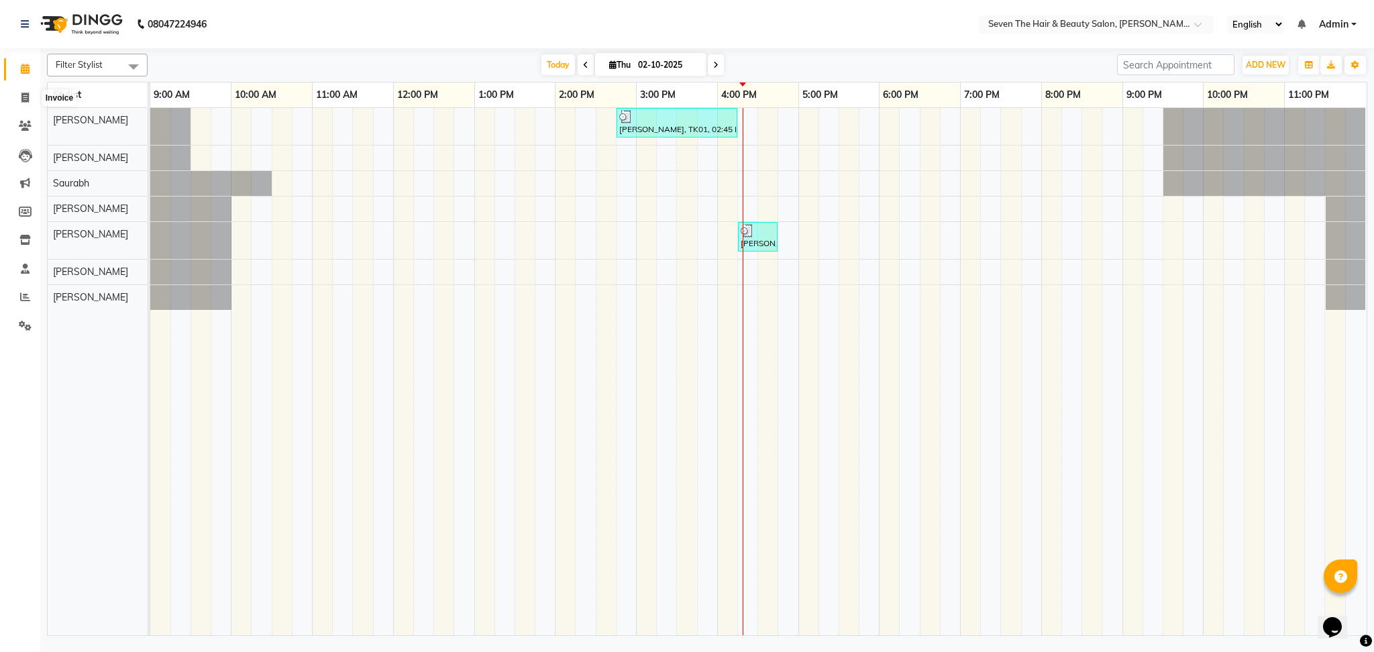
select select "service"
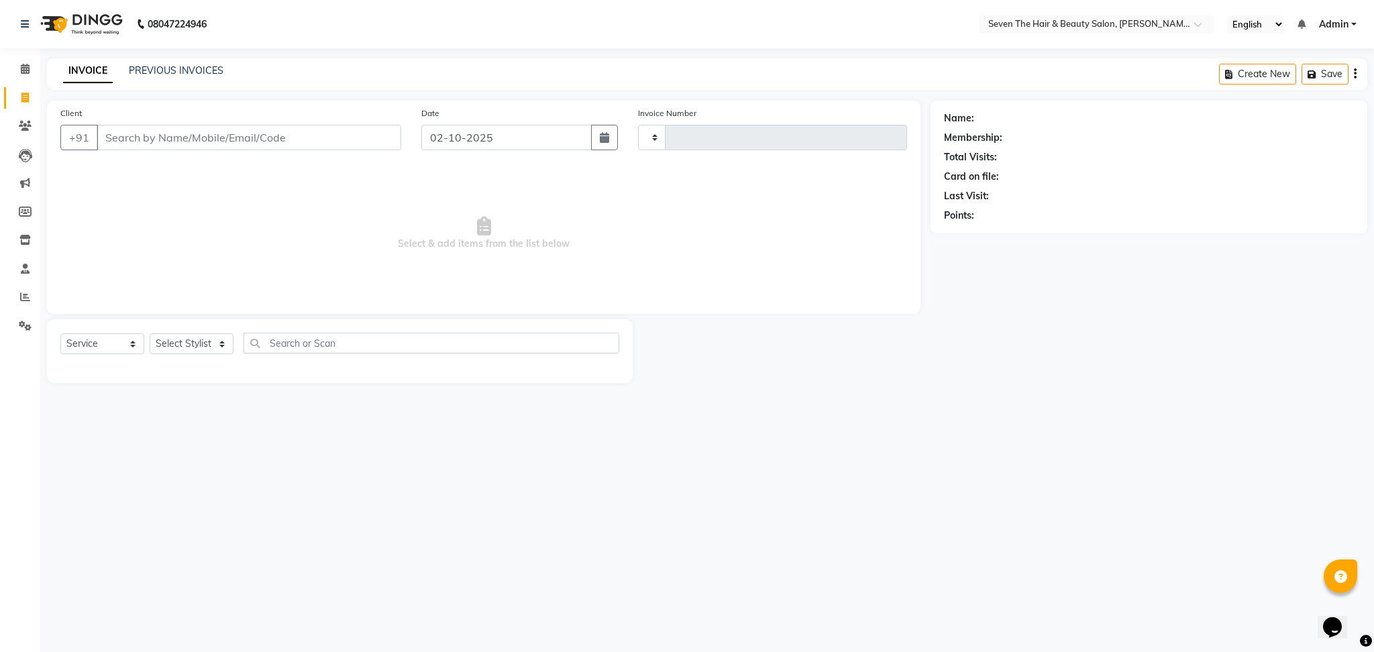
type input "1843"
select select "659"
click at [207, 127] on input "Client" at bounding box center [249, 137] width 305 height 25
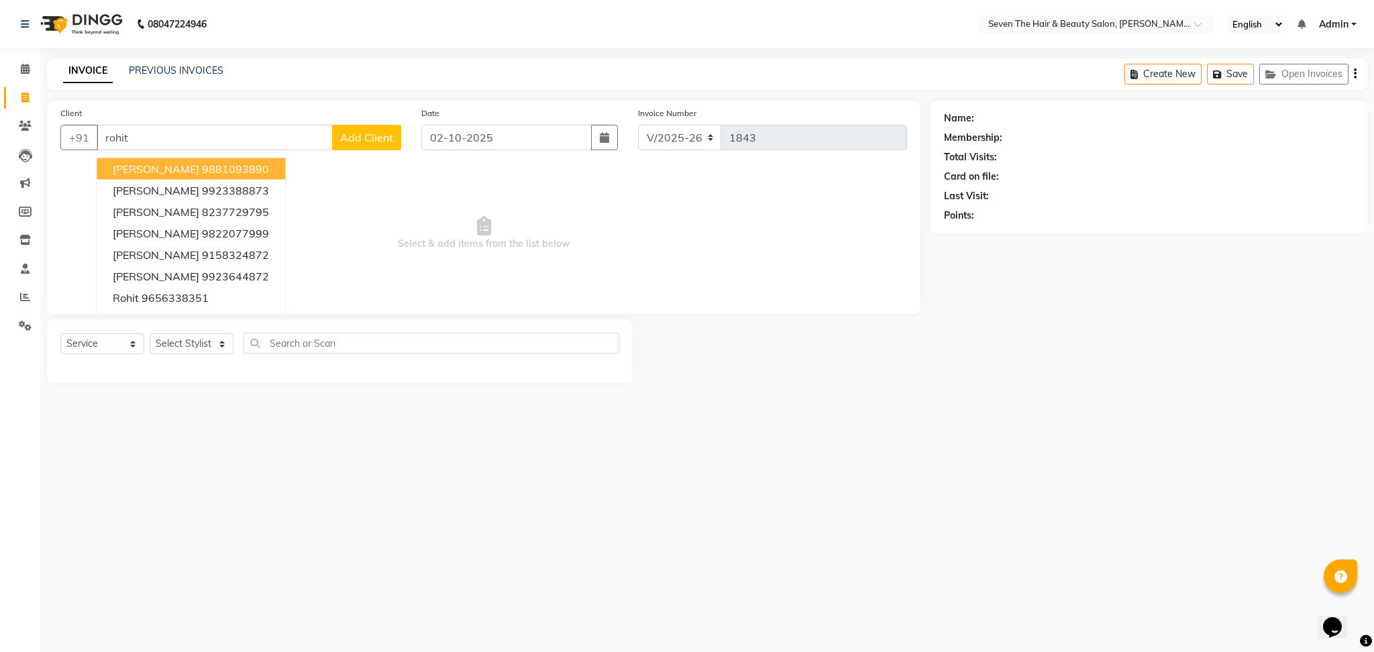
click at [209, 160] on button "[PERSON_NAME] 9881093890" at bounding box center [191, 168] width 189 height 21
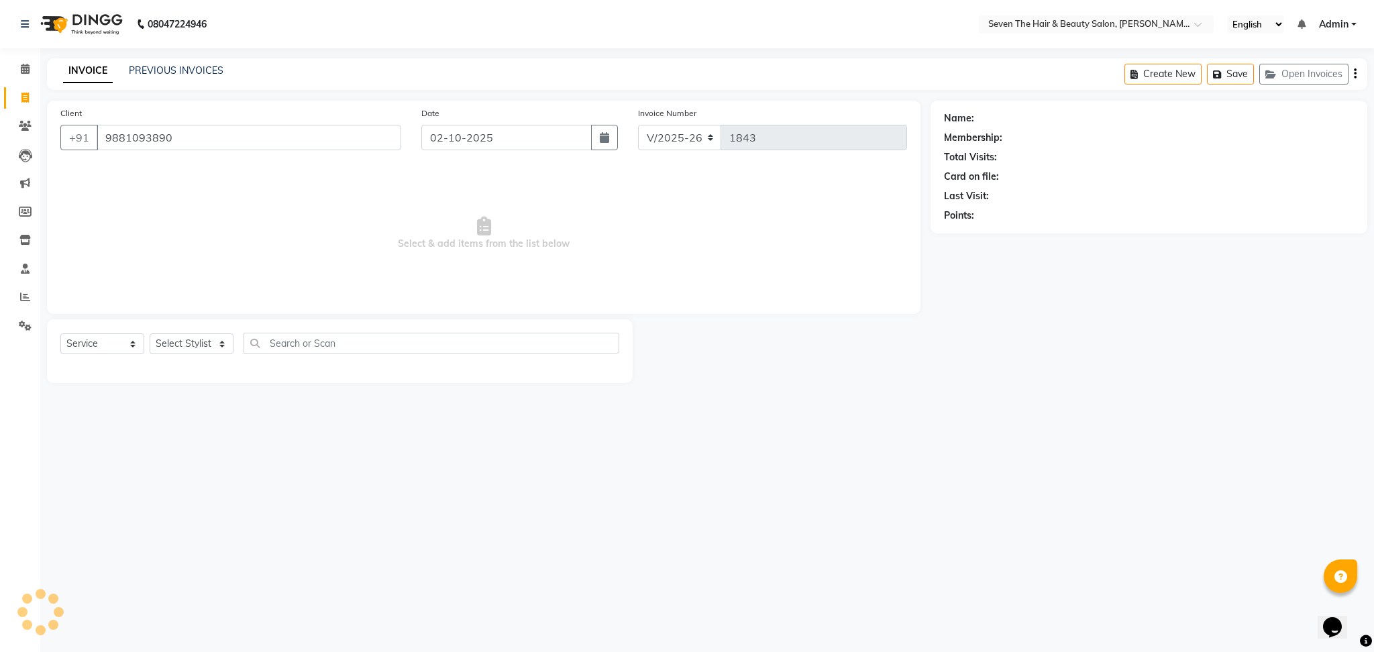
type input "9881093890"
click at [207, 334] on select "Select Stylist [PERSON_NAME] [PERSON_NAME] [PERSON_NAME] [PERSON_NAME] [PERSON_…" at bounding box center [192, 344] width 84 height 21
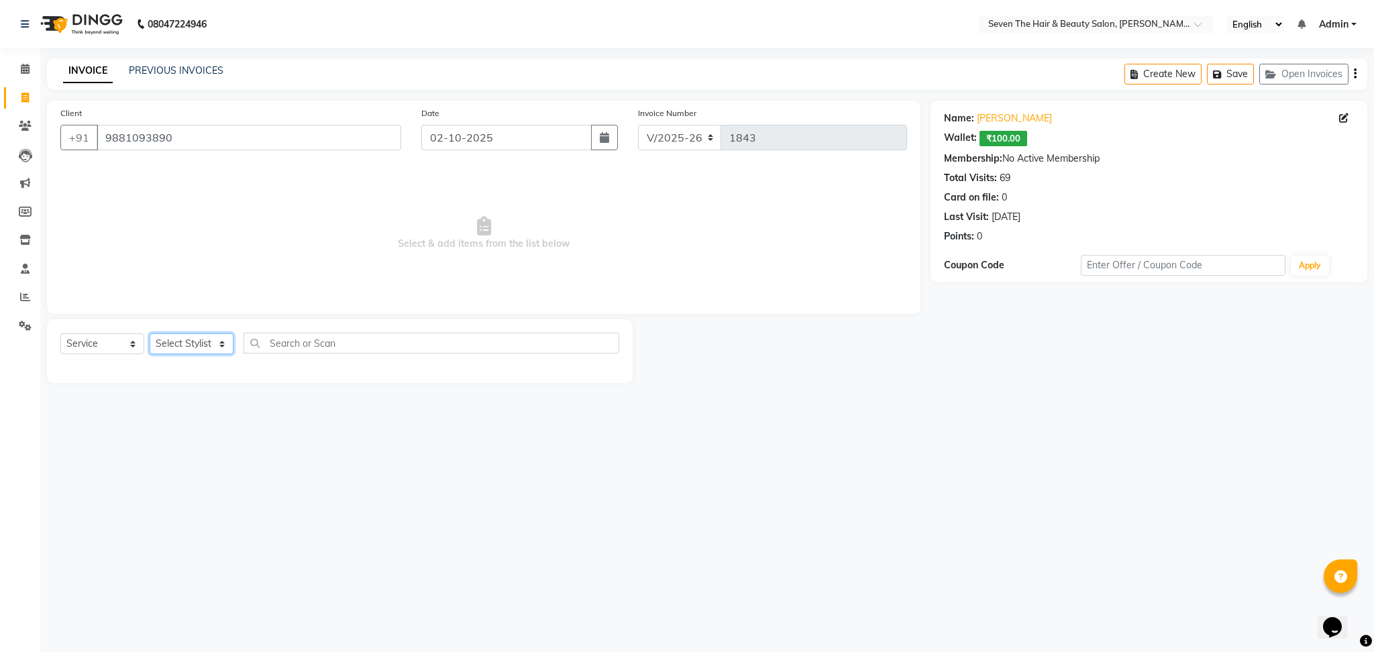
select select "74172"
click at [150, 334] on select "Select Stylist [PERSON_NAME] [PERSON_NAME] [PERSON_NAME] [PERSON_NAME] [PERSON_…" at bounding box center [192, 344] width 84 height 21
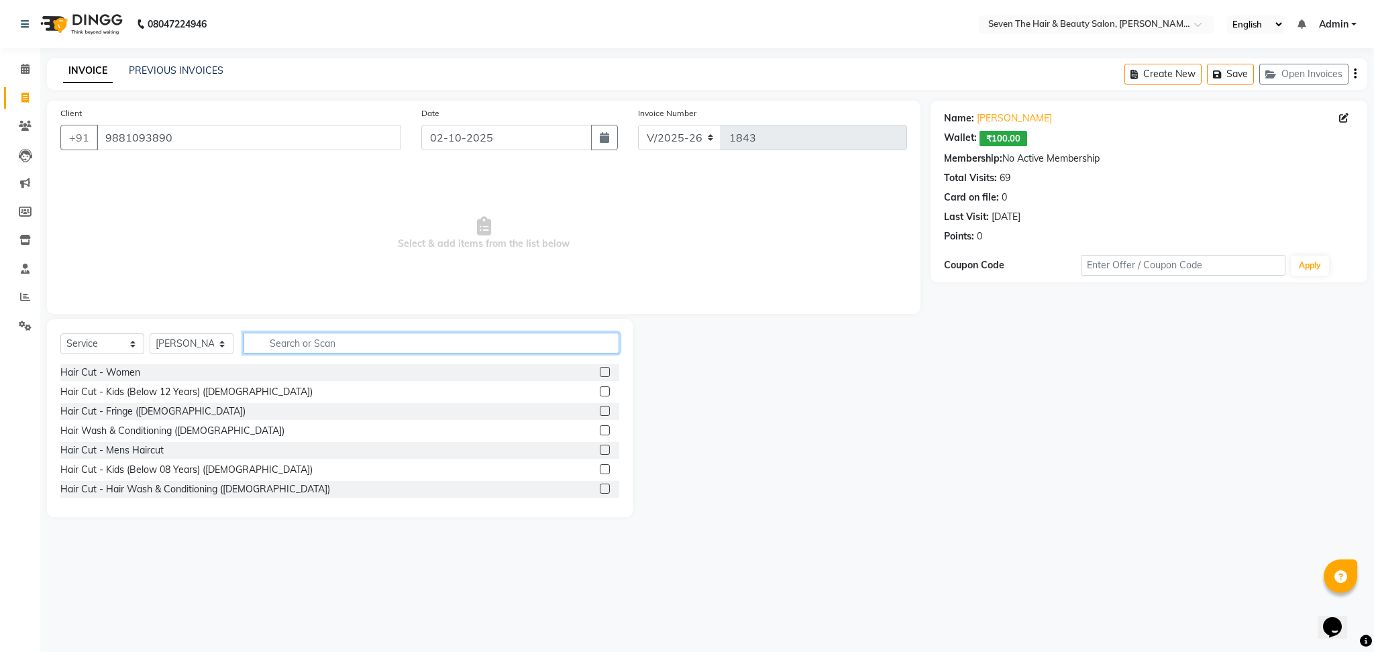
click at [266, 342] on input "text" at bounding box center [432, 343] width 376 height 21
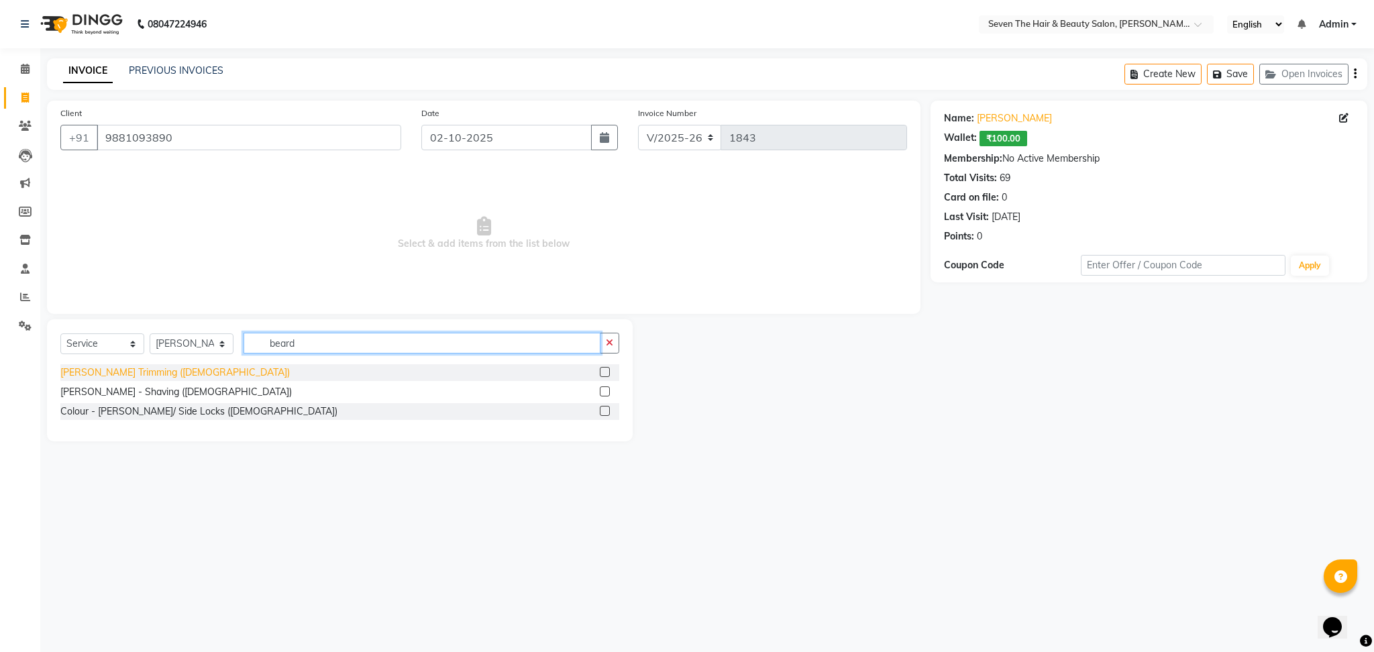
type input "beard"
click at [138, 368] on div "[PERSON_NAME] Trimming ([DEMOGRAPHIC_DATA])" at bounding box center [174, 373] width 229 height 14
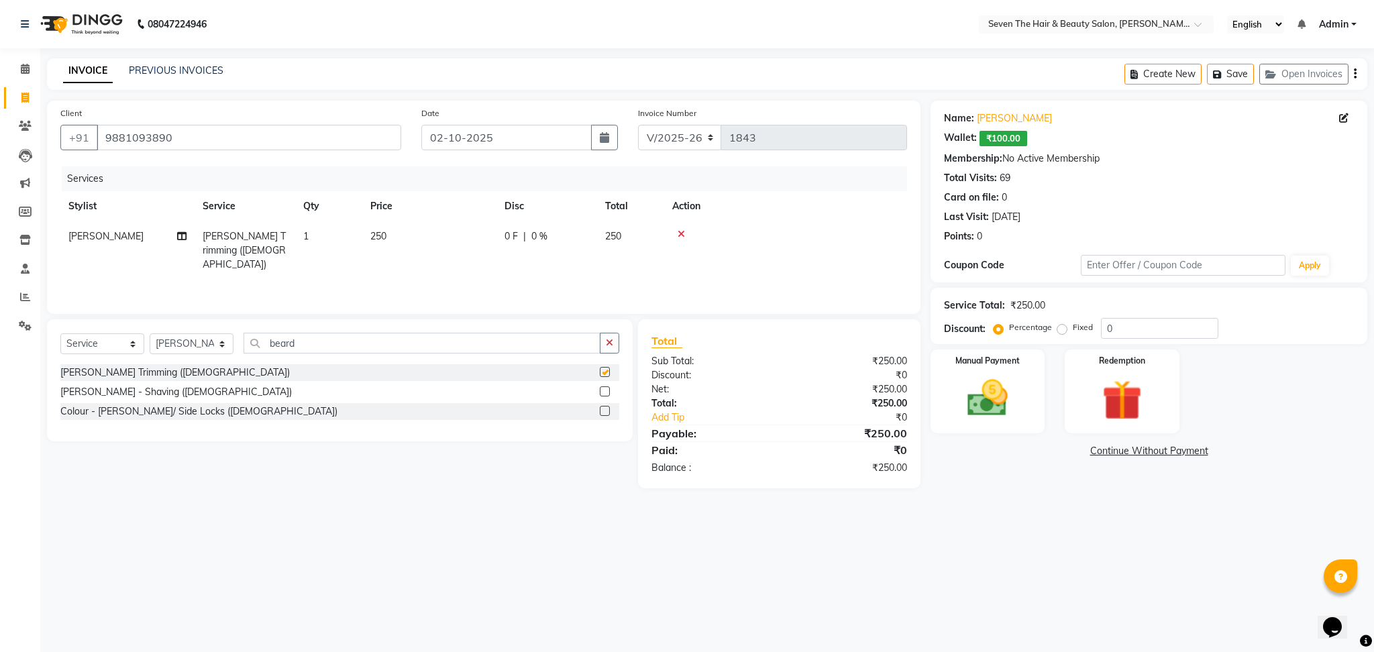
checkbox input "false"
click at [1073, 332] on label "Fixed" at bounding box center [1083, 327] width 20 height 12
click at [1060, 332] on input "Fixed" at bounding box center [1064, 327] width 9 height 9
radio input "true"
click at [1130, 329] on input "0" at bounding box center [1159, 328] width 117 height 21
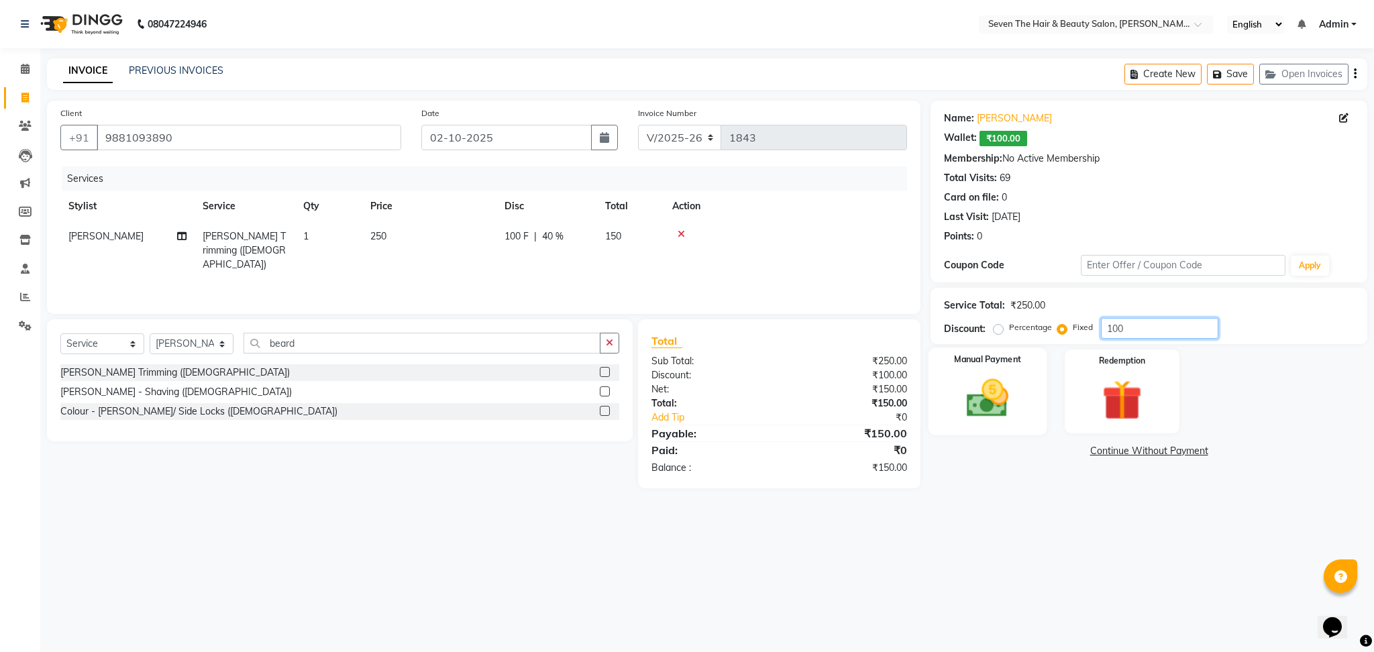
type input "100"
click at [992, 399] on img at bounding box center [988, 398] width 68 height 48
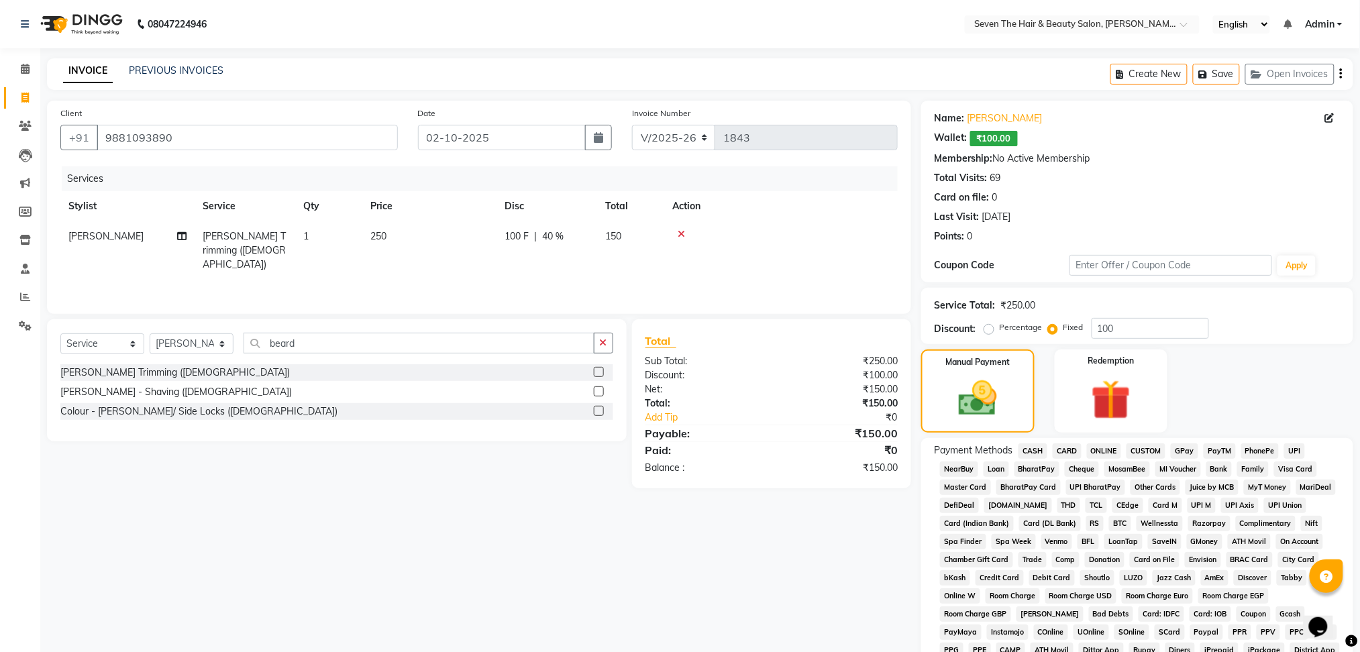
click at [1185, 450] on span "GPay" at bounding box center [1185, 451] width 28 height 15
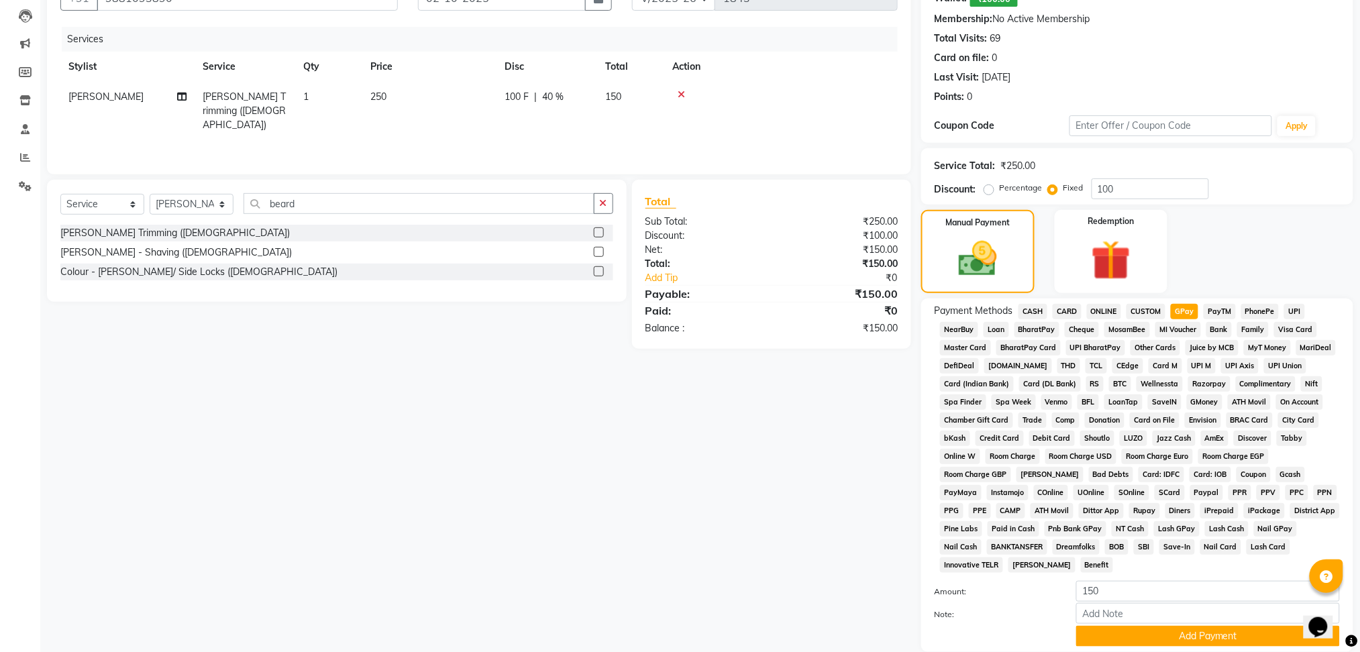
scroll to position [238, 0]
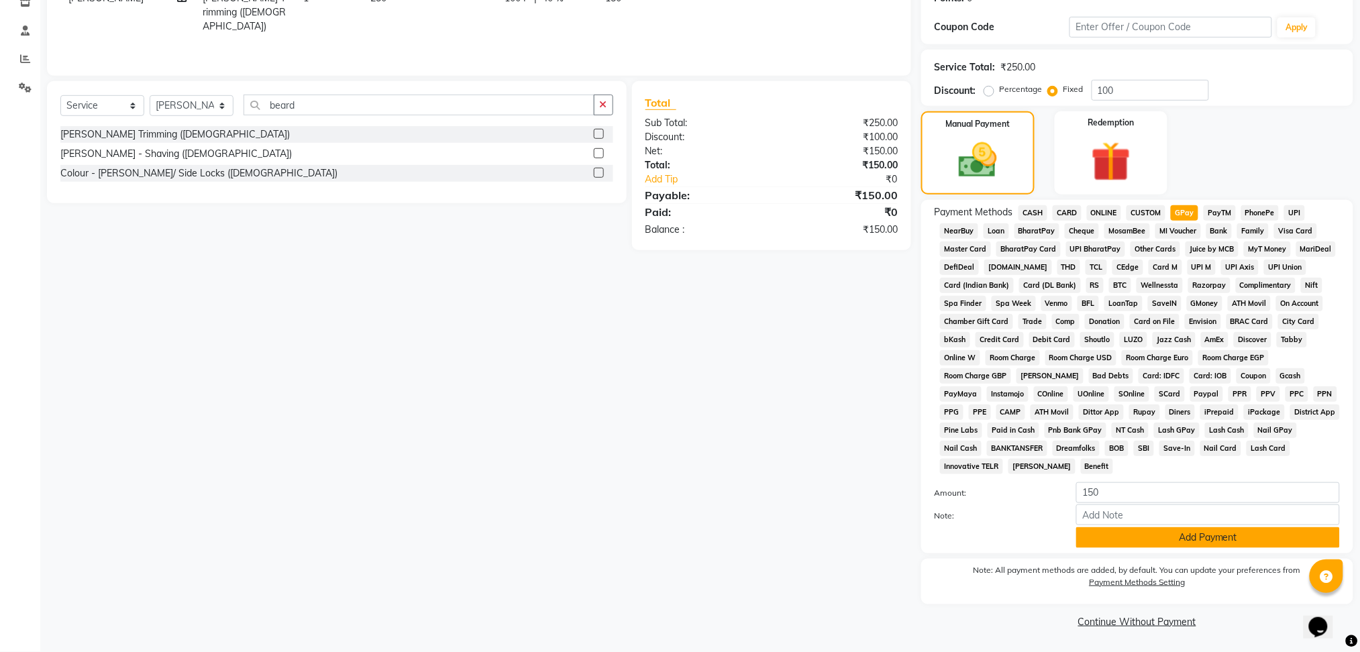
click at [1102, 531] on button "Add Payment" at bounding box center [1208, 537] width 264 height 21
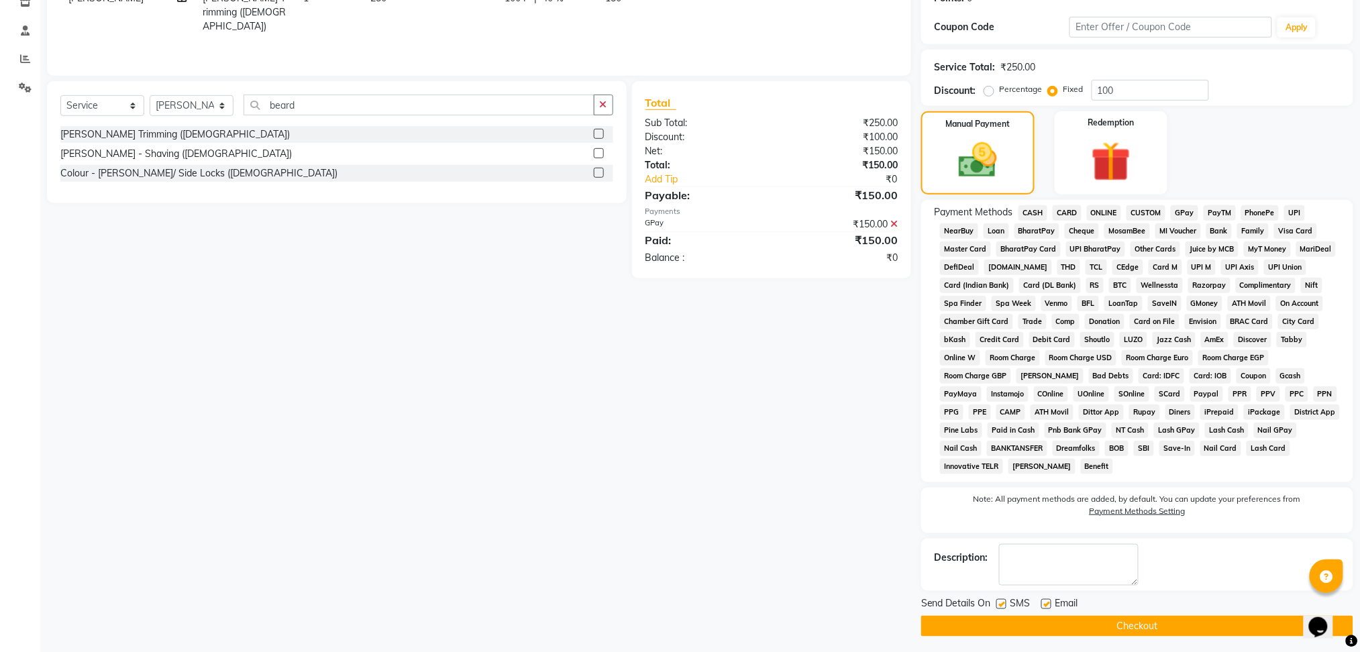
click at [1043, 602] on label at bounding box center [1046, 604] width 10 height 10
click at [1043, 602] on input "checkbox" at bounding box center [1045, 605] width 9 height 9
checkbox input "false"
click at [1006, 605] on label at bounding box center [1002, 604] width 10 height 10
click at [1005, 605] on input "checkbox" at bounding box center [1001, 605] width 9 height 9
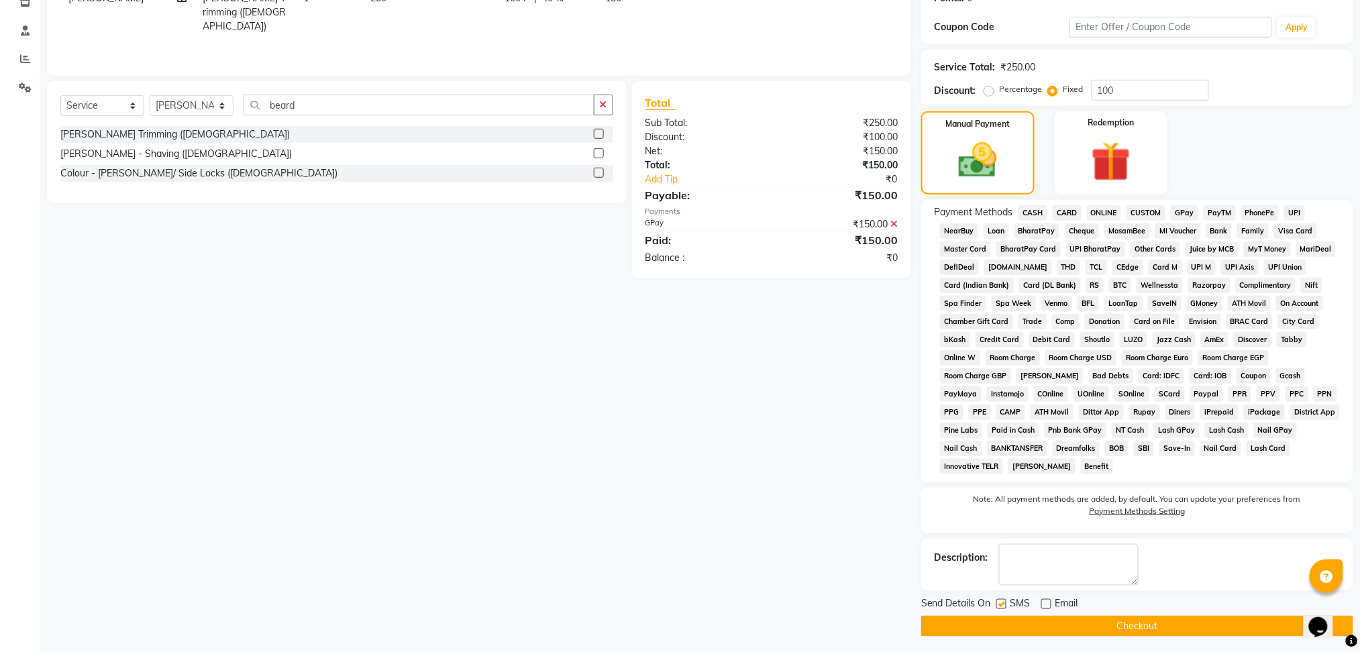
checkbox input "false"
click at [1012, 617] on button "Checkout" at bounding box center [1137, 626] width 432 height 21
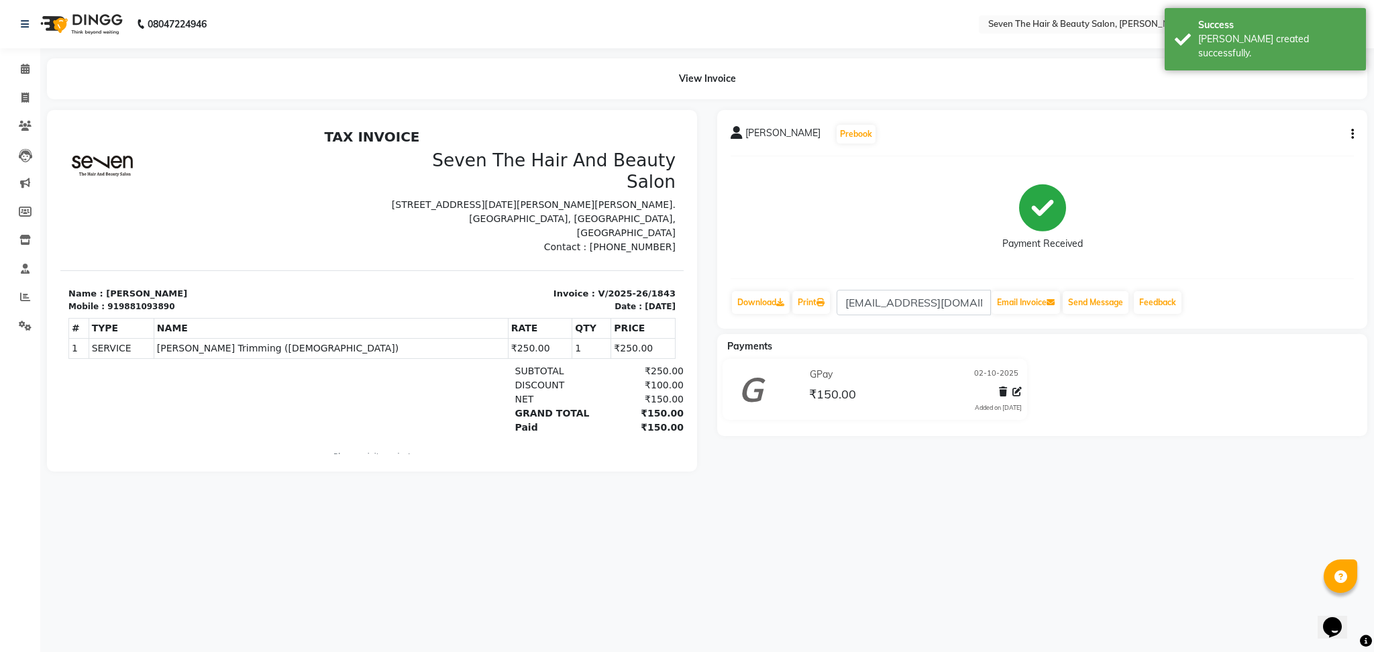
drag, startPoint x: 0, startPoint y: 56, endPoint x: 26, endPoint y: 80, distance: 35.2
click at [26, 80] on li "Calendar" at bounding box center [20, 69] width 40 height 29
click at [26, 71] on icon at bounding box center [25, 69] width 9 height 10
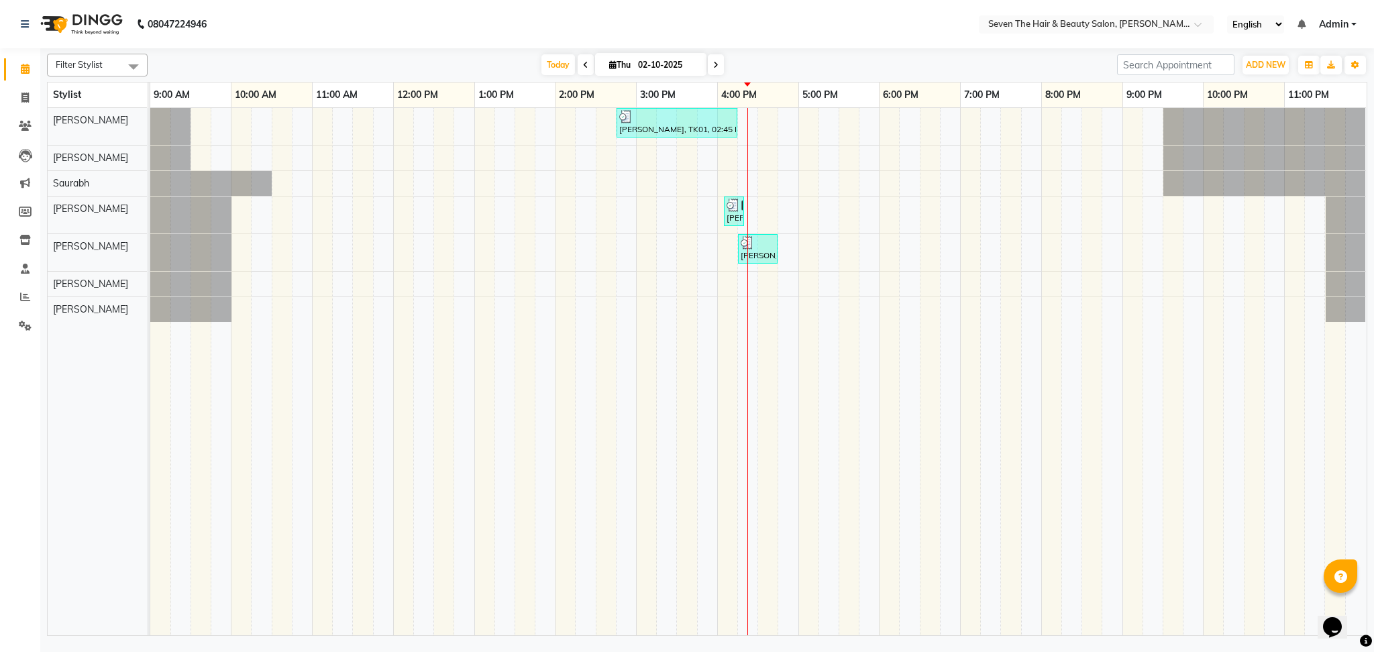
click at [715, 64] on icon at bounding box center [715, 65] width 5 height 8
type input "03-10-2025"
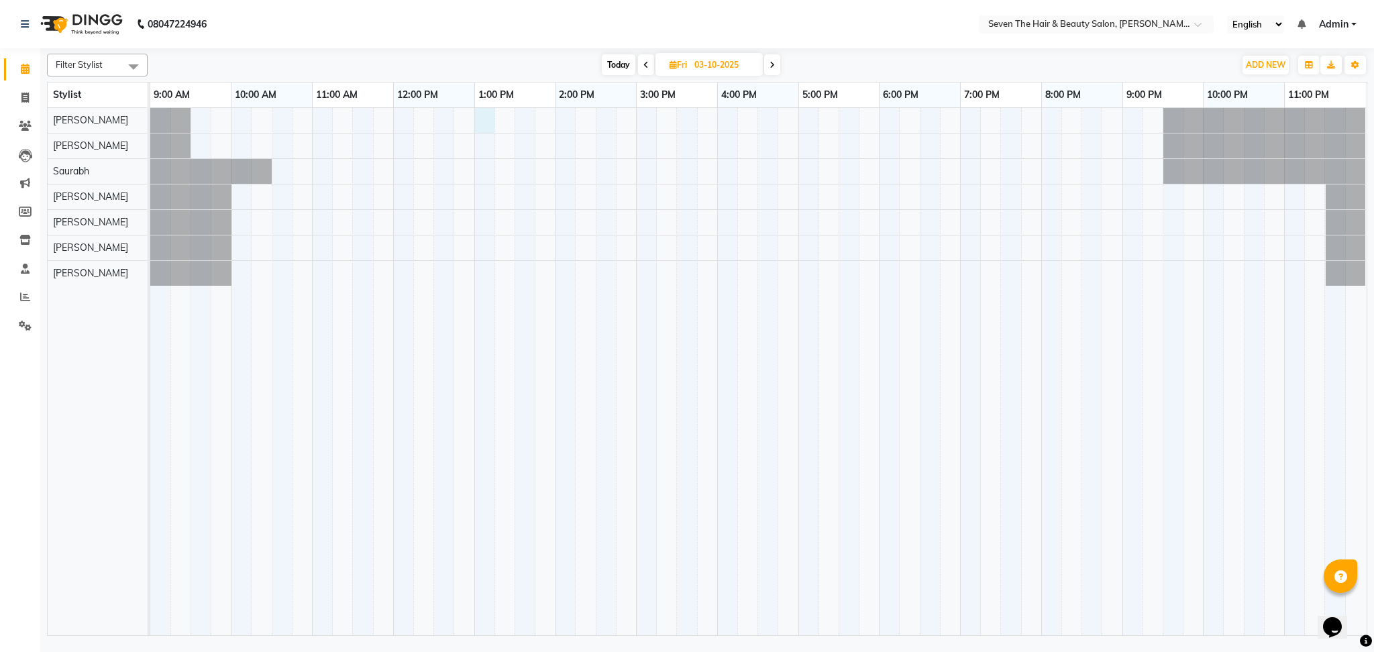
click at [488, 113] on div at bounding box center [758, 371] width 1217 height 527
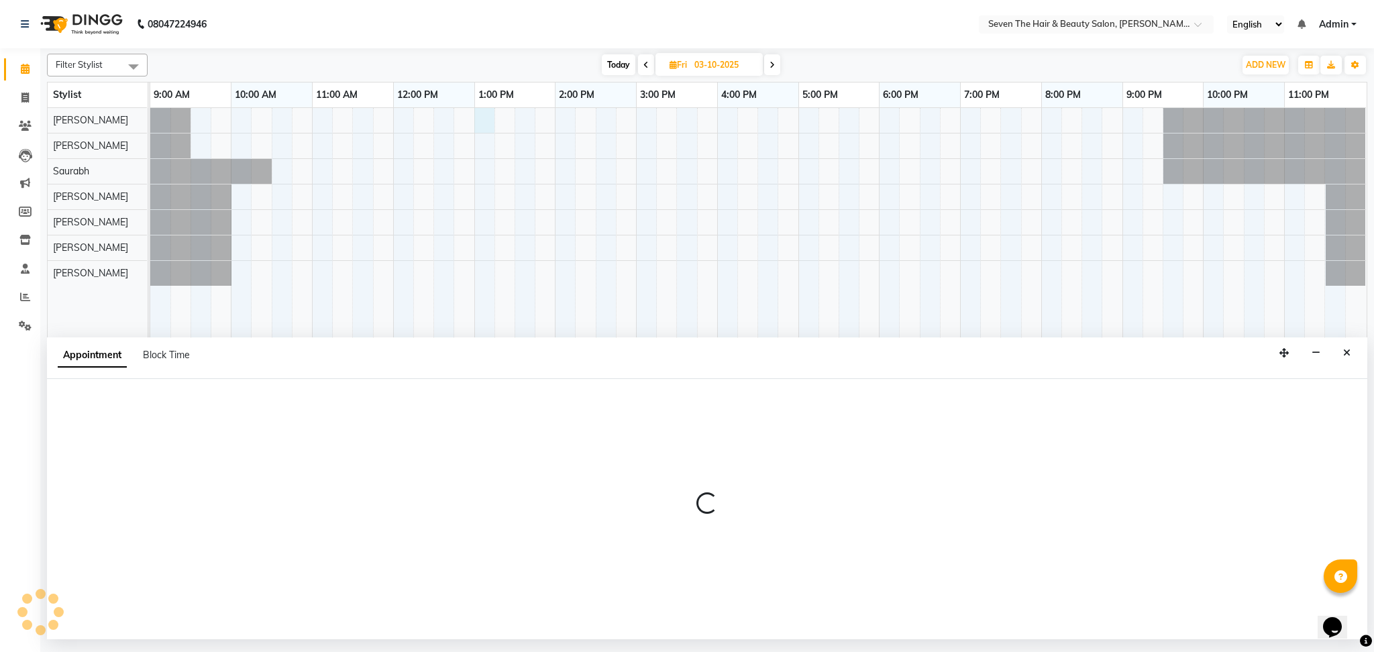
select select "9757"
select select "780"
select select "tentative"
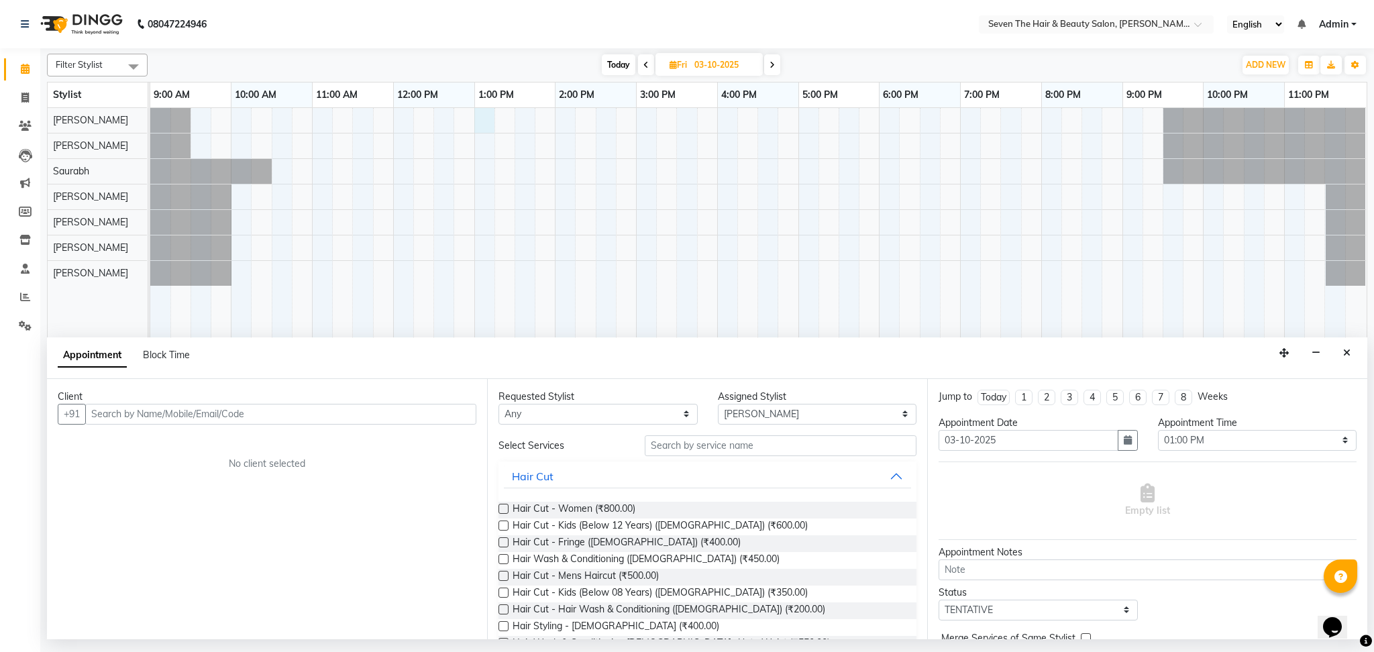
click at [623, 60] on span "Today" at bounding box center [619, 64] width 34 height 21
type input "02-10-2025"
select select "780"
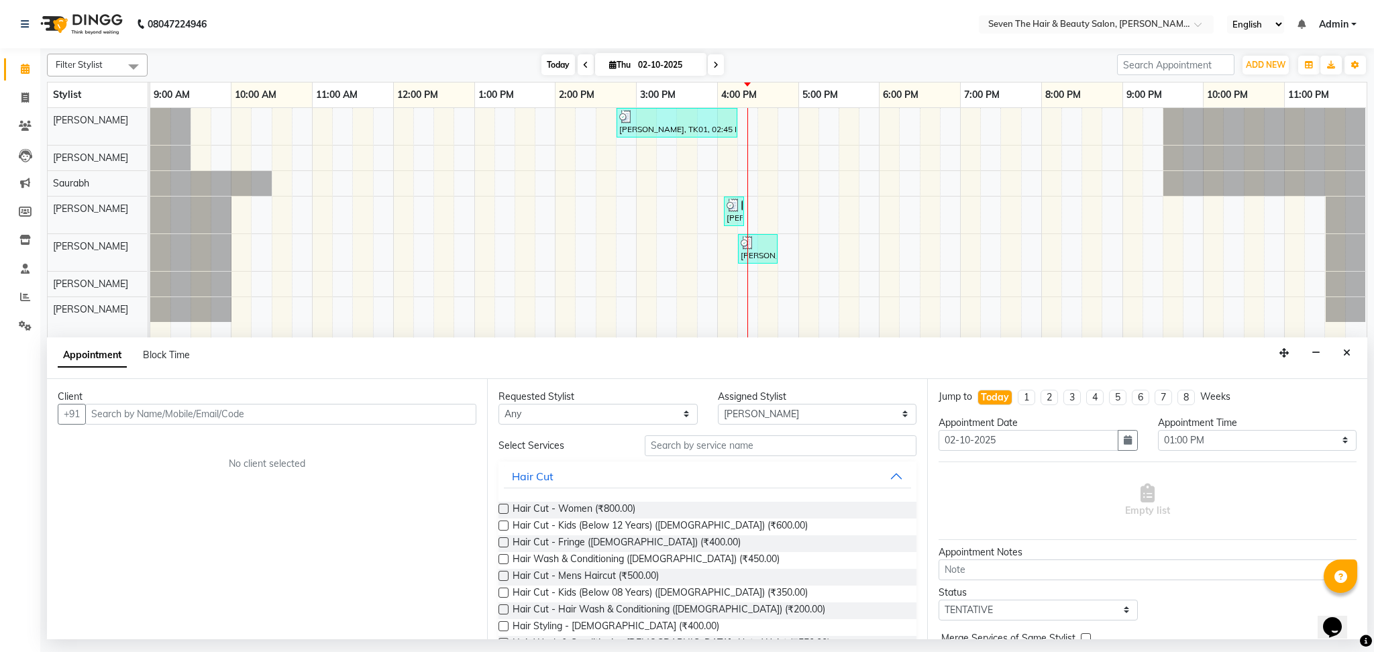
click at [543, 60] on span "Today" at bounding box center [559, 64] width 34 height 21
click at [1350, 352] on icon "Close" at bounding box center [1346, 352] width 7 height 9
